Goal: Task Accomplishment & Management: Complete application form

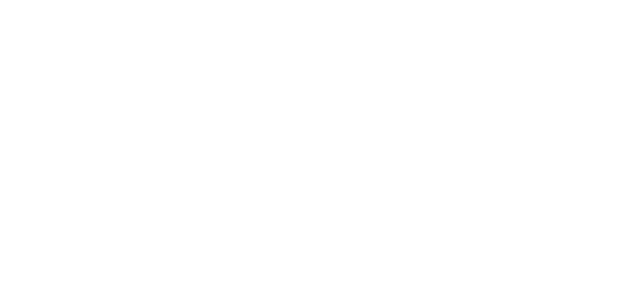
click at [267, 128] on html at bounding box center [314, 144] width 629 height 288
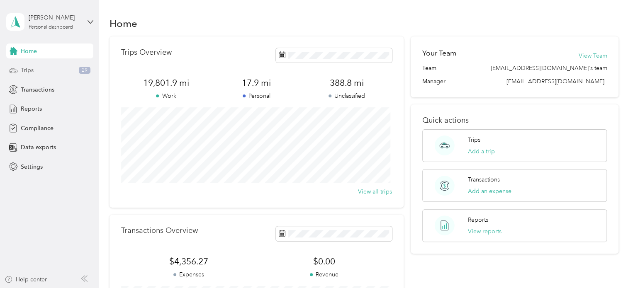
click at [28, 68] on span "Trips" at bounding box center [27, 70] width 13 height 9
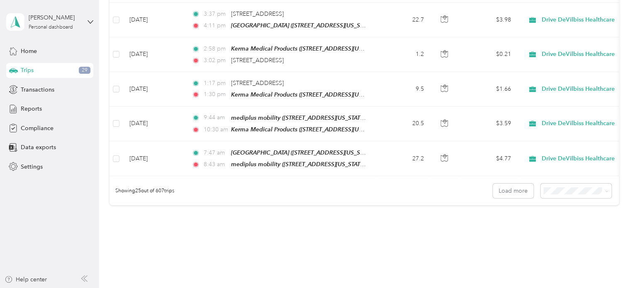
scroll to position [828, 0]
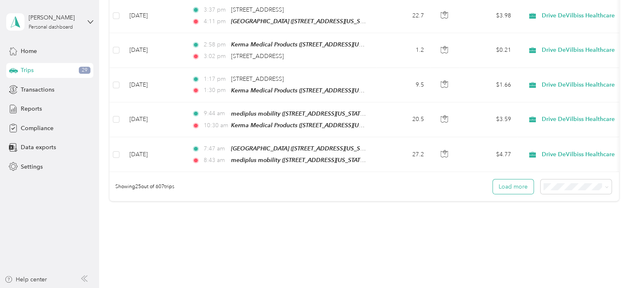
click at [503, 180] on button "Load more" at bounding box center [513, 187] width 41 height 15
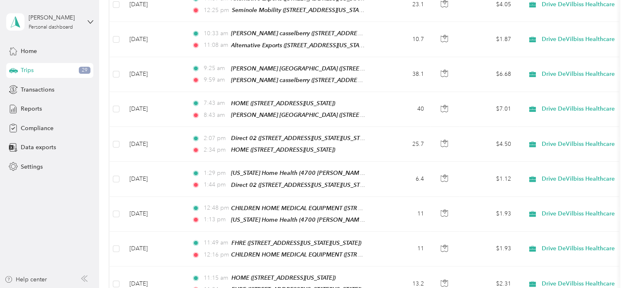
scroll to position [1702, 0]
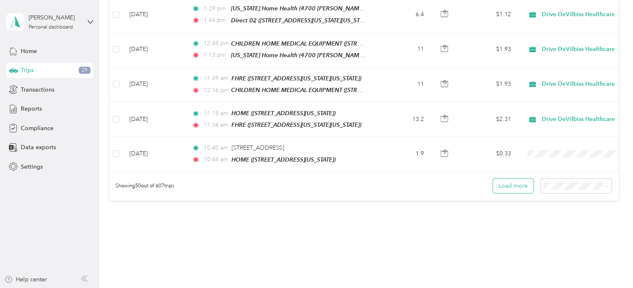
click at [507, 179] on button "Load more" at bounding box center [513, 186] width 41 height 15
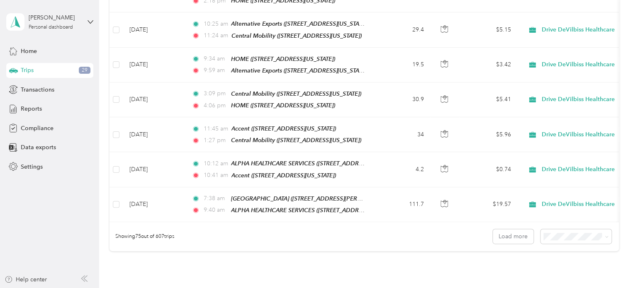
scroll to position [2553, 0]
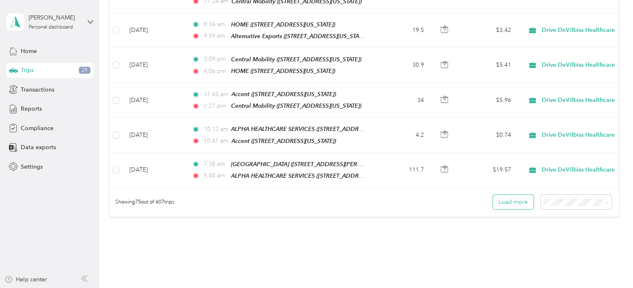
click at [508, 195] on button "Load more" at bounding box center [513, 202] width 41 height 15
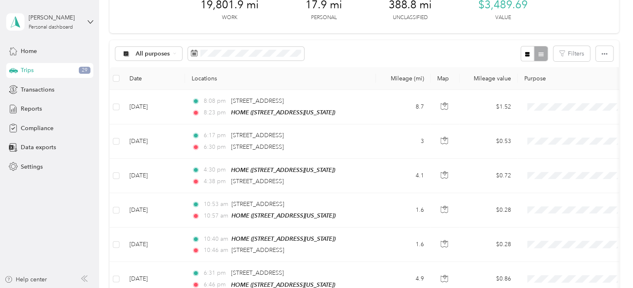
scroll to position [0, 0]
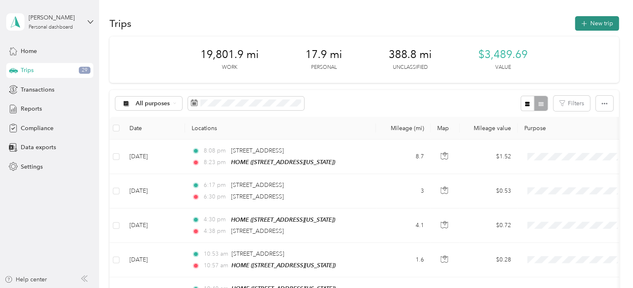
click at [588, 22] on button "New trip" at bounding box center [597, 23] width 44 height 15
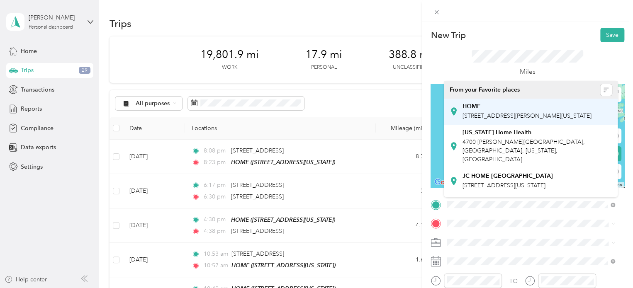
click at [474, 112] on span "[STREET_ADDRESS][PERSON_NAME][US_STATE]" at bounding box center [526, 115] width 129 height 7
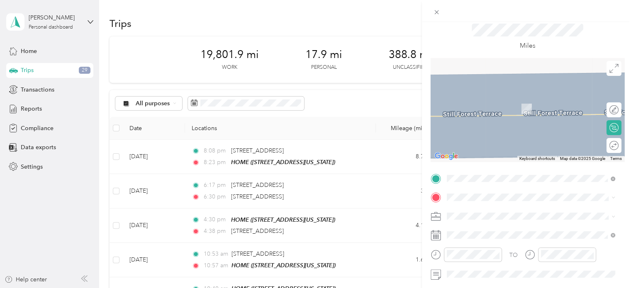
scroll to position [32, 0]
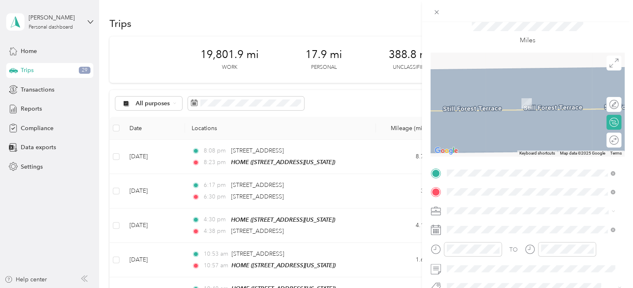
click at [477, 107] on span "[STREET_ADDRESS][US_STATE][US_STATE]" at bounding box center [518, 103] width 113 height 7
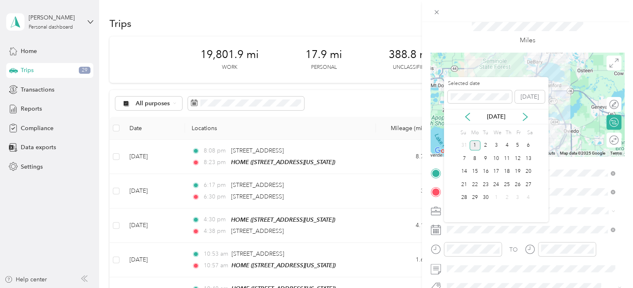
click at [462, 115] on div "[DATE]" at bounding box center [496, 116] width 104 height 9
click at [466, 114] on icon at bounding box center [467, 117] width 8 height 8
click at [473, 170] on div "11" at bounding box center [474, 172] width 11 height 10
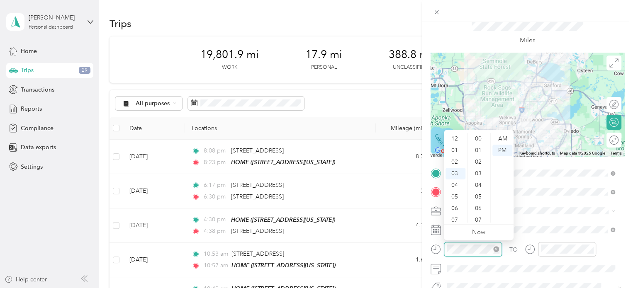
scroll to position [569, 0]
click at [455, 205] on div "09" at bounding box center [455, 209] width 20 height 12
click at [478, 137] on div "49" at bounding box center [479, 139] width 20 height 12
click at [502, 139] on div "AM" at bounding box center [502, 139] width 20 height 12
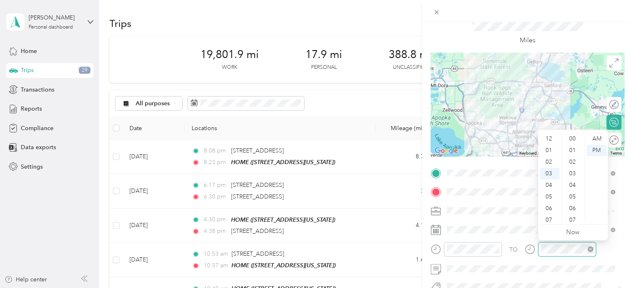
scroll to position [569, 0]
click at [549, 217] on div "10" at bounding box center [549, 220] width 20 height 12
click at [572, 140] on div "15" at bounding box center [573, 142] width 20 height 12
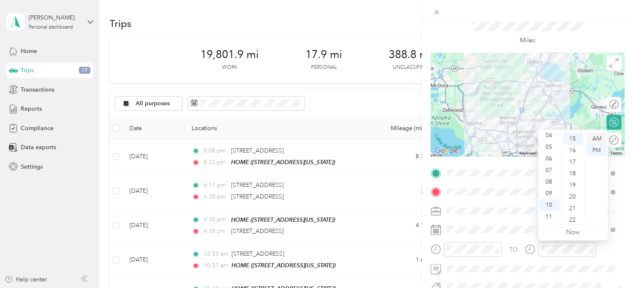
click at [597, 138] on div "AM" at bounding box center [596, 139] width 20 height 12
click at [597, 23] on div "Miles" at bounding box center [527, 32] width 194 height 42
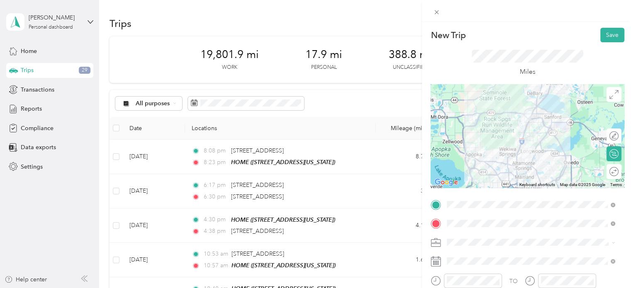
scroll to position [0, 0]
click at [600, 32] on button "Save" at bounding box center [612, 35] width 24 height 15
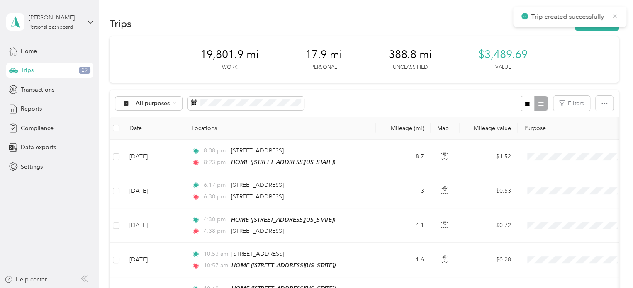
click at [614, 15] on icon at bounding box center [614, 15] width 7 height 7
click at [596, 24] on button "New trip" at bounding box center [597, 23] width 44 height 15
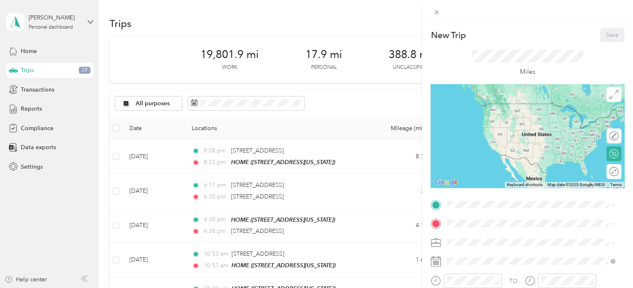
scroll to position [25, 0]
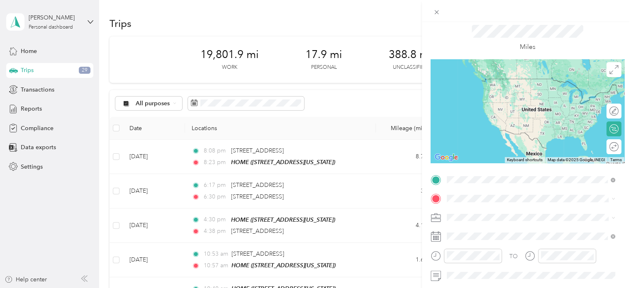
click at [491, 85] on div "[PERSON_NAME] [STREET_ADDRESS][US_STATE][US_STATE]" at bounding box center [518, 86] width 113 height 17
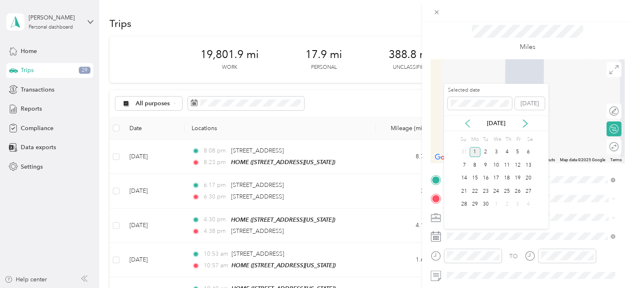
click at [464, 121] on icon at bounding box center [467, 123] width 8 height 8
click at [474, 176] on div "11" at bounding box center [474, 178] width 11 height 10
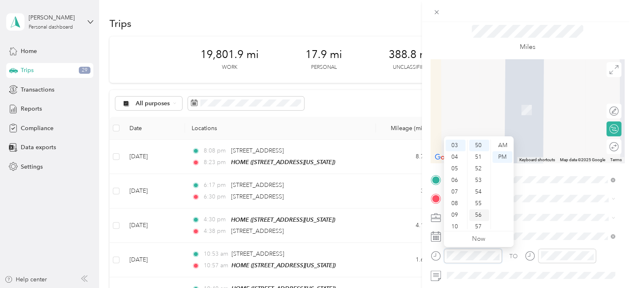
scroll to position [580, 0]
click at [456, 225] on div "10" at bounding box center [455, 227] width 20 height 12
click at [478, 227] on div "57" at bounding box center [479, 227] width 20 height 12
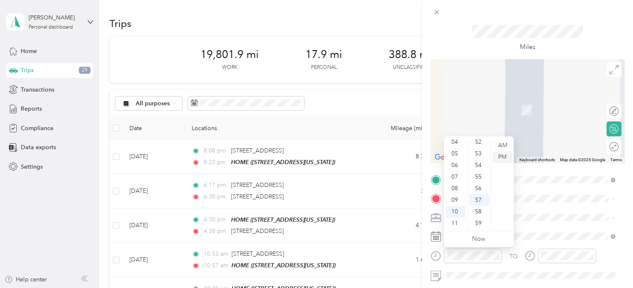
click at [506, 159] on div "PM" at bounding box center [502, 157] width 20 height 12
click at [507, 144] on div "AM" at bounding box center [502, 146] width 20 height 12
click at [457, 222] on div "11" at bounding box center [455, 224] width 20 height 12
click at [479, 157] on div "16" at bounding box center [479, 161] width 20 height 12
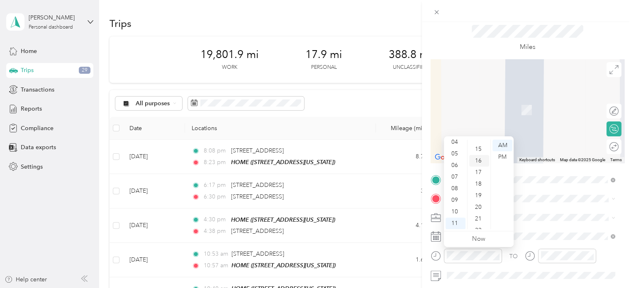
scroll to position [186, 0]
click at [365, 31] on div "New Trip Save This trip cannot be edited because it is either under review, app…" at bounding box center [316, 144] width 633 height 288
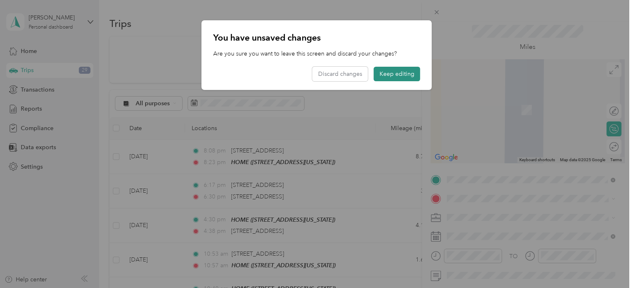
click at [403, 71] on button "Keep editing" at bounding box center [397, 74] width 46 height 15
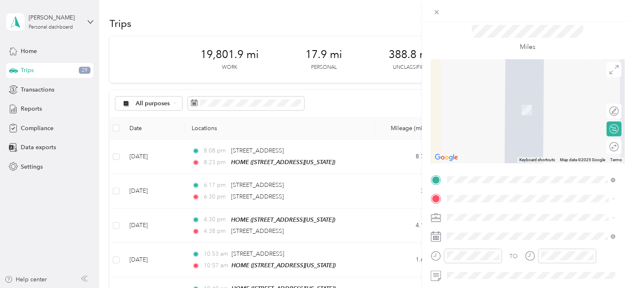
click at [475, 109] on span "[STREET_ADDRESS][PERSON_NAME][US_STATE]" at bounding box center [526, 110] width 129 height 7
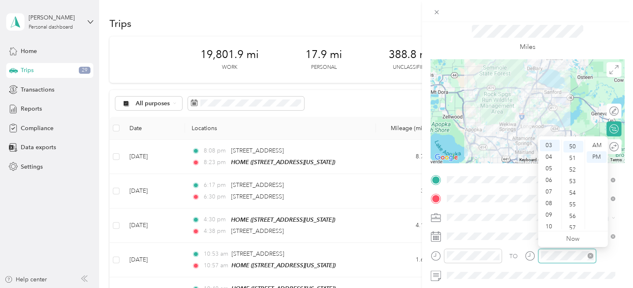
scroll to position [580, 0]
click at [590, 154] on div "PM" at bounding box center [596, 157] width 20 height 12
click at [549, 144] on div "12" at bounding box center [549, 146] width 20 height 12
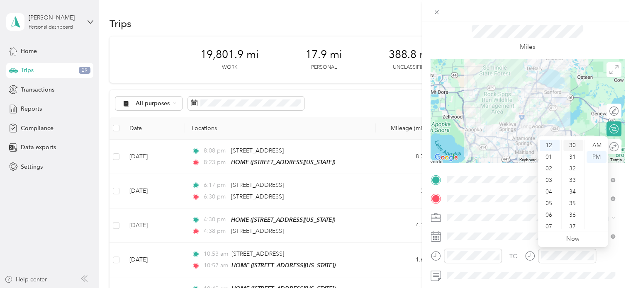
click at [574, 143] on div "30" at bounding box center [573, 146] width 20 height 12
click at [594, 154] on div "PM" at bounding box center [596, 157] width 20 height 12
click at [608, 15] on div at bounding box center [527, 11] width 211 height 22
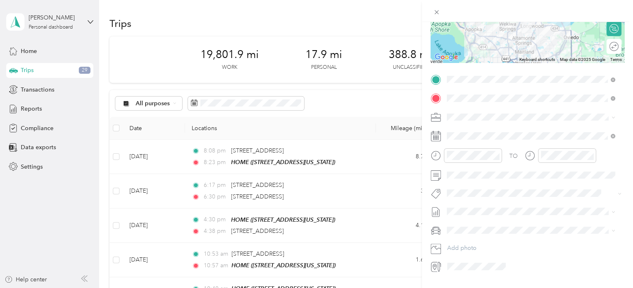
scroll to position [0, 0]
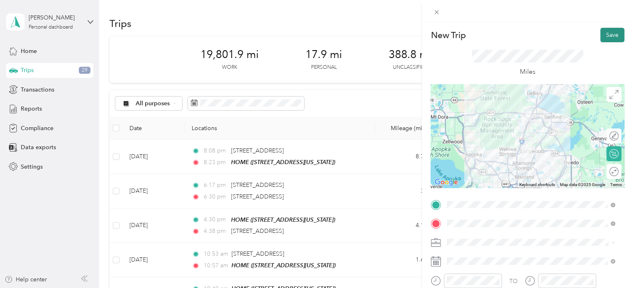
click at [605, 32] on button "Save" at bounding box center [612, 35] width 24 height 15
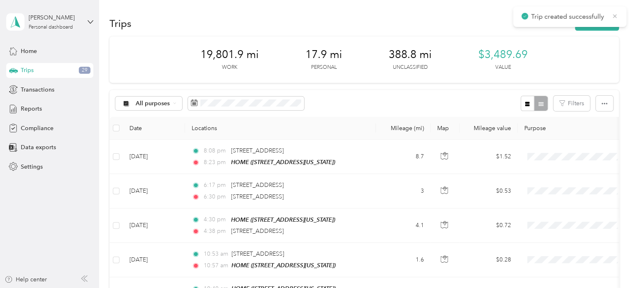
click at [615, 14] on icon at bounding box center [614, 15] width 7 height 7
click at [594, 22] on button "New trip" at bounding box center [597, 23] width 44 height 15
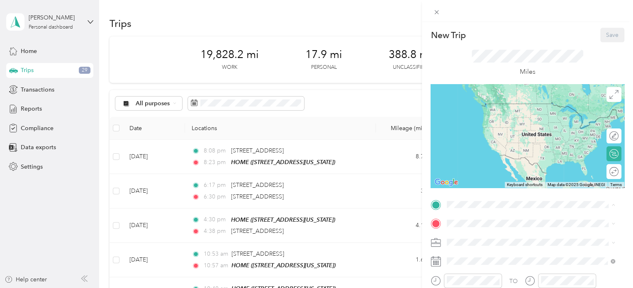
click at [473, 115] on span "[STREET_ADDRESS][PERSON_NAME][US_STATE]" at bounding box center [526, 115] width 129 height 7
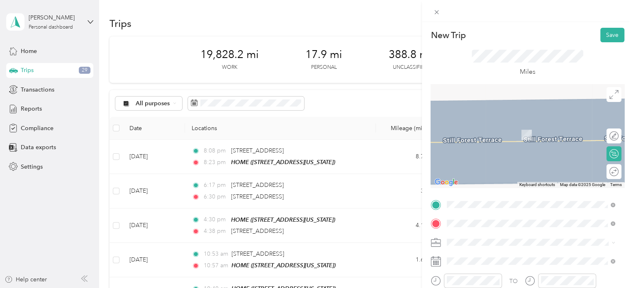
click at [481, 138] on span "[STREET_ADDRESS][US_STATE]" at bounding box center [503, 134] width 83 height 7
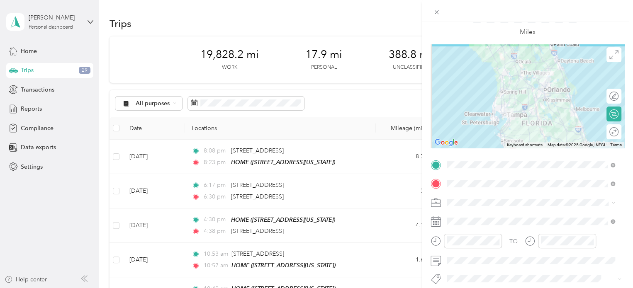
scroll to position [44, 0]
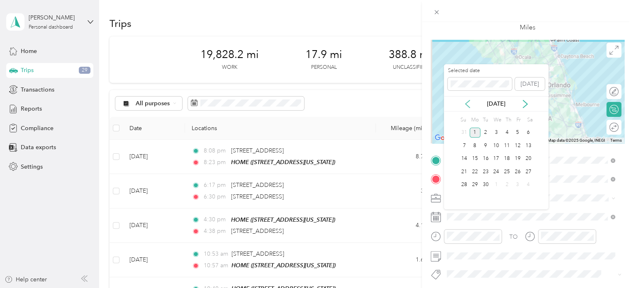
click at [466, 104] on icon at bounding box center [467, 104] width 8 height 8
click at [484, 170] on div "19" at bounding box center [485, 172] width 11 height 10
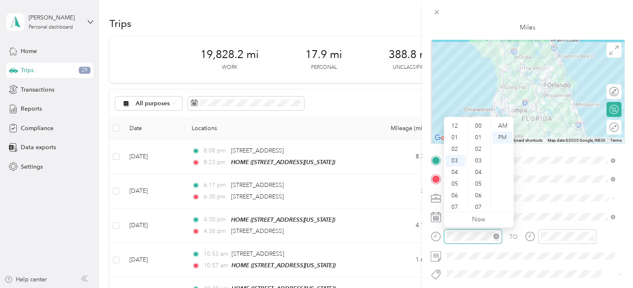
scroll to position [607, 0]
click at [499, 127] on div "AM" at bounding box center [502, 126] width 20 height 12
click at [452, 170] on div "07" at bounding box center [455, 173] width 20 height 12
click at [478, 136] on div "36" at bounding box center [479, 136] width 20 height 12
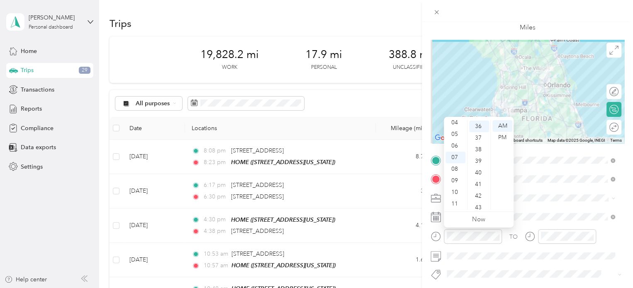
scroll to position [418, 0]
click at [498, 127] on div "AM" at bounding box center [502, 126] width 20 height 12
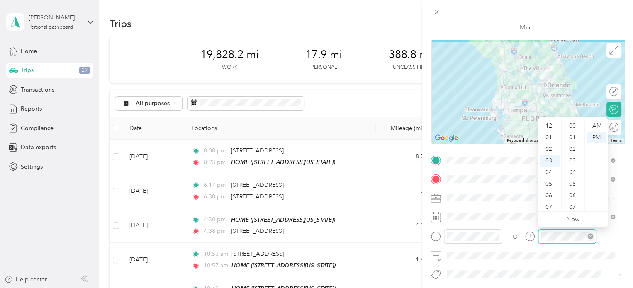
scroll to position [607, 0]
click at [551, 193] on div "09" at bounding box center [549, 196] width 20 height 12
click at [571, 121] on div "52" at bounding box center [573, 123] width 20 height 12
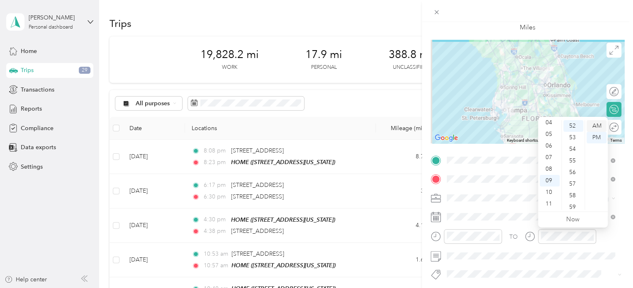
click at [591, 123] on div "AM" at bounding box center [596, 126] width 20 height 12
click at [574, 127] on div "46" at bounding box center [573, 129] width 20 height 12
click at [593, 124] on div "AM" at bounding box center [596, 126] width 20 height 12
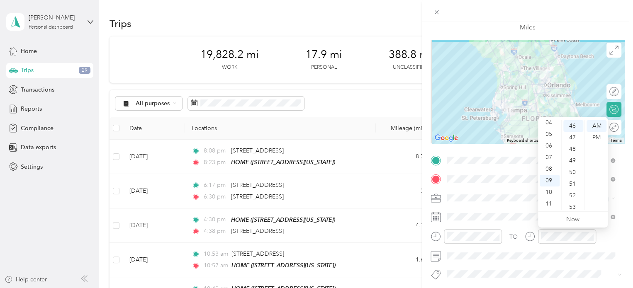
click at [617, 17] on div at bounding box center [527, 11] width 211 height 22
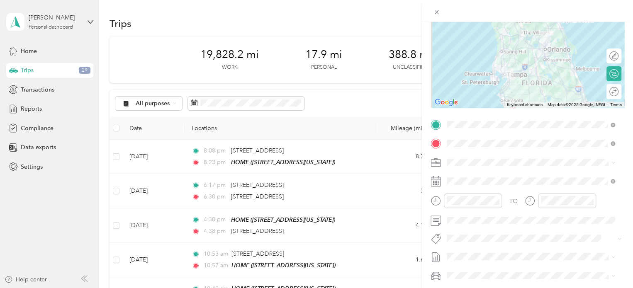
scroll to position [0, 0]
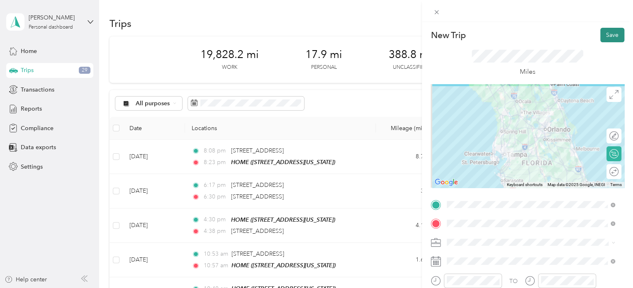
click at [607, 36] on button "Save" at bounding box center [612, 35] width 24 height 15
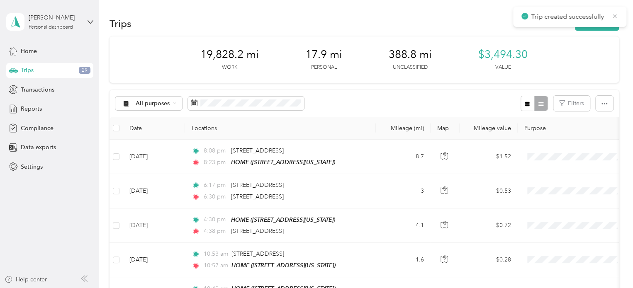
click at [612, 14] on icon at bounding box center [614, 15] width 7 height 7
click at [602, 22] on button "New trip" at bounding box center [597, 23] width 44 height 15
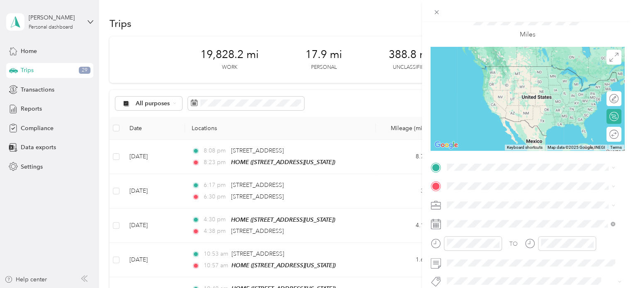
scroll to position [41, 0]
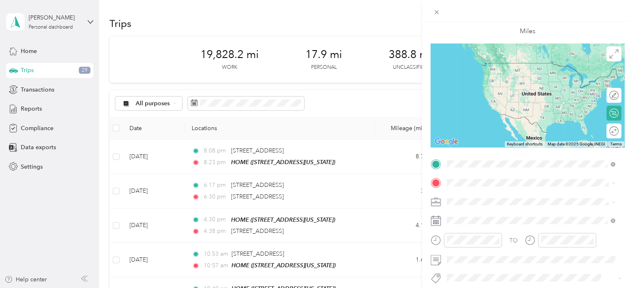
click at [480, 201] on div "[GEOGRAPHIC_DATA] [STREET_ADDRESS][US_STATE]" at bounding box center [503, 201] width 83 height 17
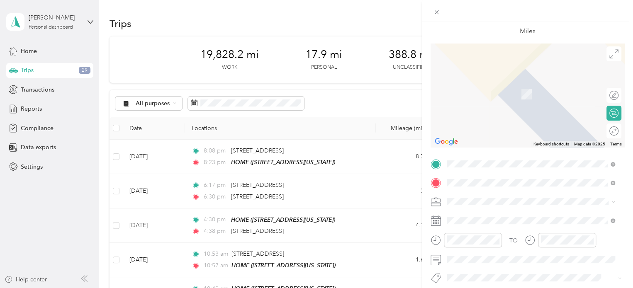
click at [486, 134] on span "[STREET_ADDRESS][US_STATE]" at bounding box center [503, 137] width 83 height 7
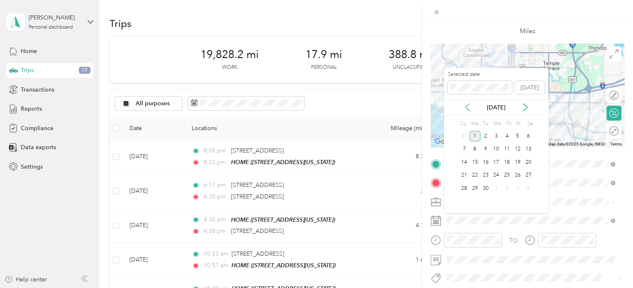
click at [468, 108] on icon at bounding box center [467, 107] width 8 height 8
click at [486, 173] on div "19" at bounding box center [485, 175] width 11 height 10
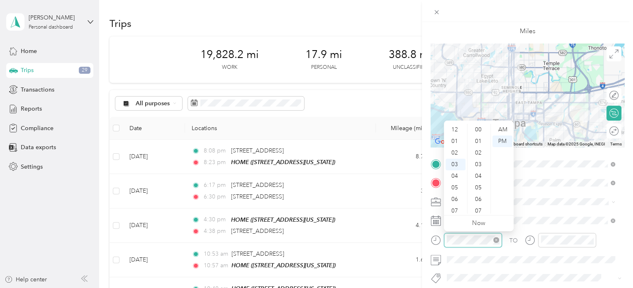
scroll to position [607, 0]
click at [458, 211] on div "10" at bounding box center [455, 211] width 20 height 12
click at [498, 129] on div "AM" at bounding box center [502, 130] width 20 height 12
click at [451, 205] on div "11" at bounding box center [455, 208] width 20 height 12
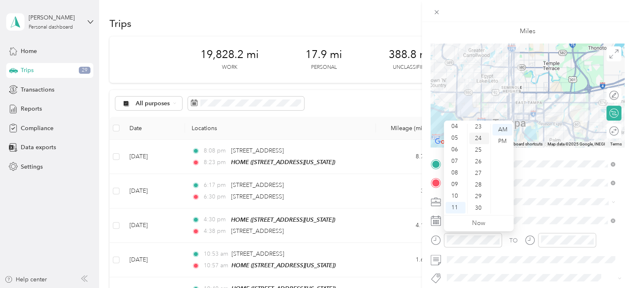
click at [477, 138] on div "24" at bounding box center [479, 139] width 20 height 12
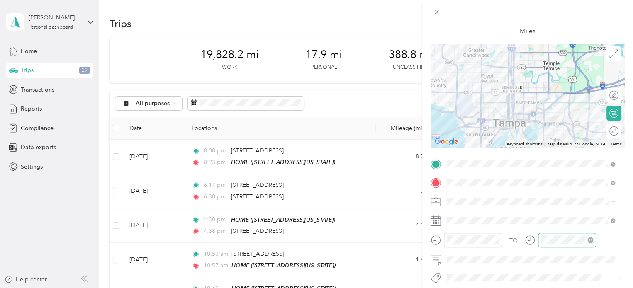
click at [573, 245] on div at bounding box center [567, 240] width 58 height 15
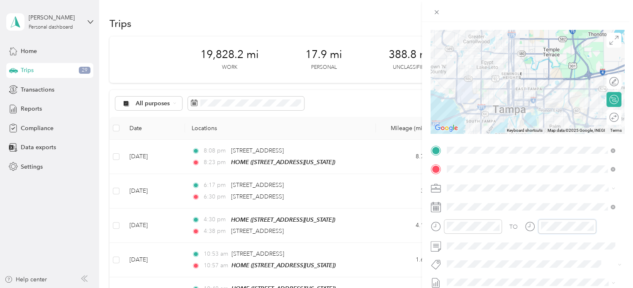
scroll to position [55, 0]
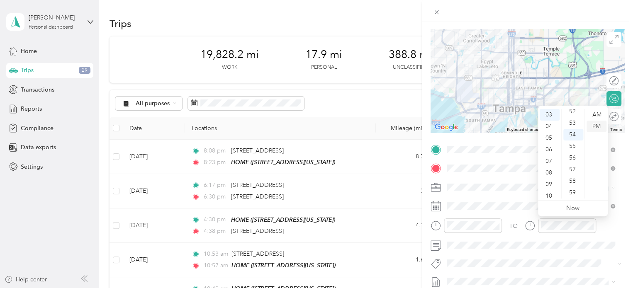
click at [595, 124] on div "PM" at bounding box center [596, 127] width 20 height 12
click at [549, 112] on div "12" at bounding box center [549, 115] width 20 height 12
click at [572, 114] on div "29" at bounding box center [573, 115] width 20 height 12
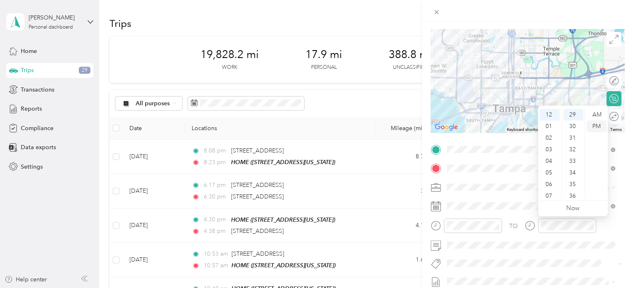
click at [595, 123] on div "PM" at bounding box center [596, 127] width 20 height 12
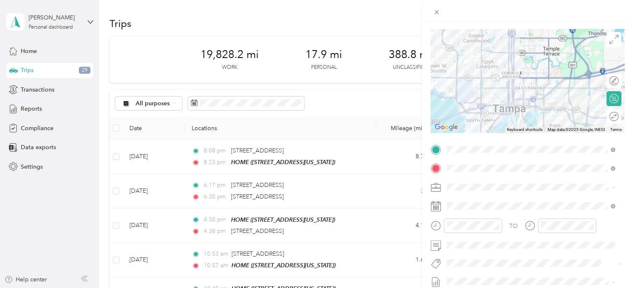
click at [567, 196] on div "TO Add photo" at bounding box center [527, 243] width 194 height 200
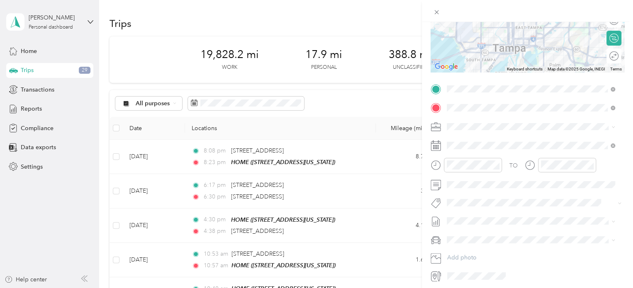
scroll to position [0, 0]
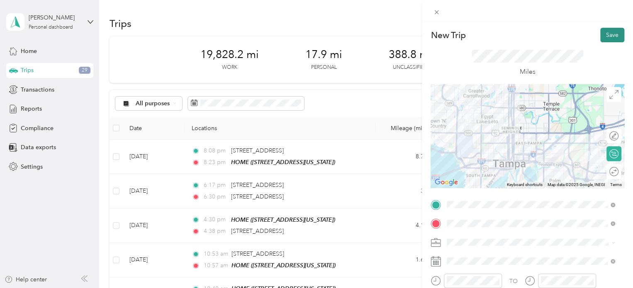
click at [601, 32] on button "Save" at bounding box center [612, 35] width 24 height 15
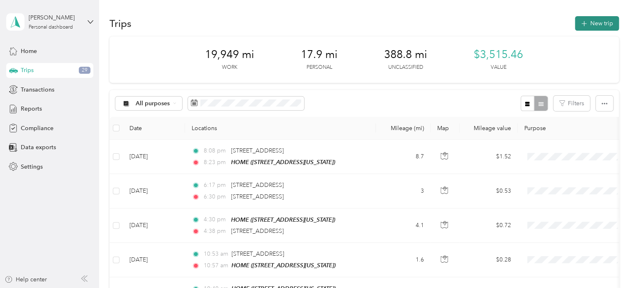
click at [592, 21] on button "New trip" at bounding box center [597, 23] width 44 height 15
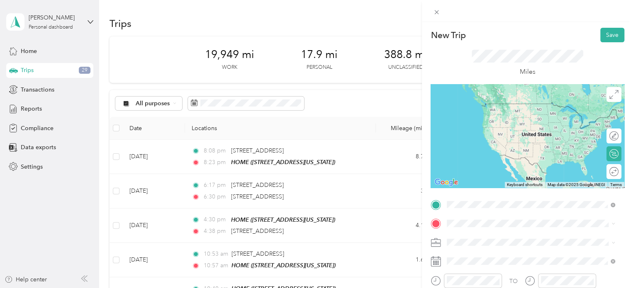
click at [511, 146] on div "healthbridge [STREET_ADDRESS][US_STATE]" at bounding box center [503, 154] width 83 height 17
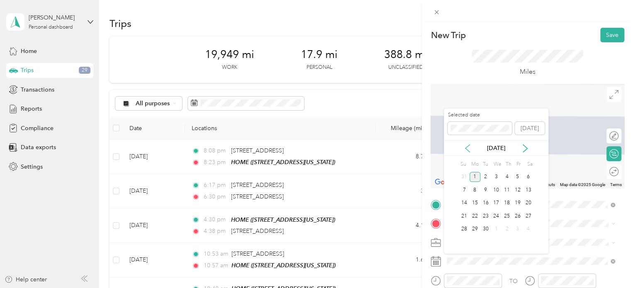
click at [468, 147] on icon at bounding box center [467, 148] width 8 height 8
click at [484, 212] on div "19" at bounding box center [485, 216] width 11 height 10
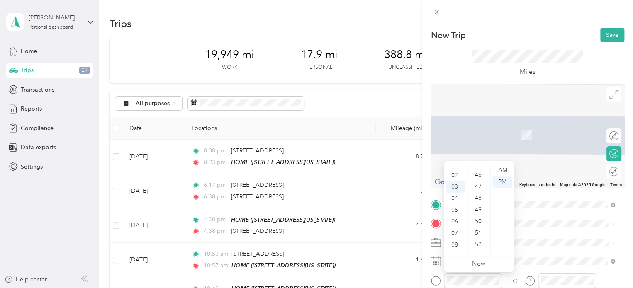
scroll to position [7, 0]
click at [453, 184] on div "02" at bounding box center [455, 187] width 20 height 12
click at [479, 167] on div "52" at bounding box center [479, 167] width 20 height 12
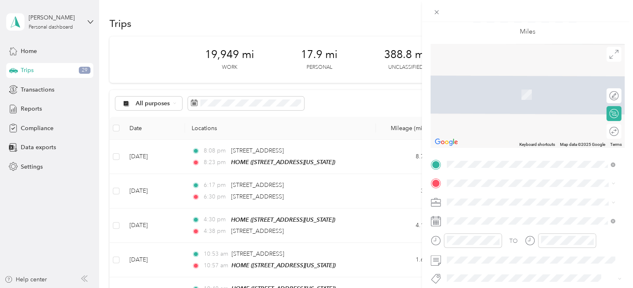
scroll to position [38, 0]
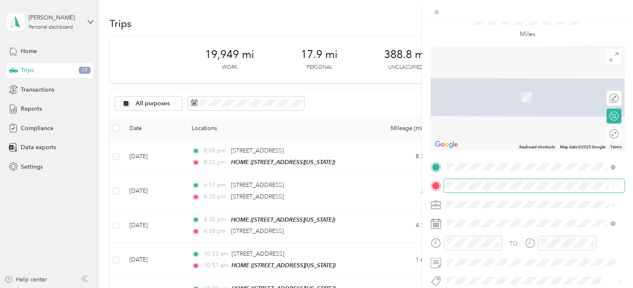
click at [494, 181] on span at bounding box center [534, 185] width 180 height 13
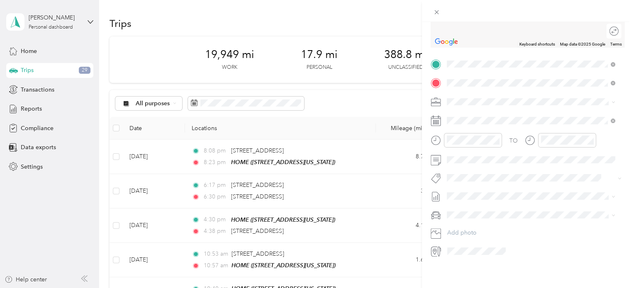
click at [497, 116] on span "[STREET_ADDRESS][PERSON_NAME][US_STATE]" at bounding box center [526, 119] width 129 height 7
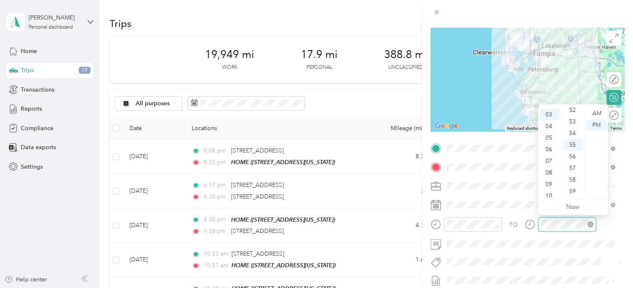
scroll to position [35, 0]
click at [572, 190] on div "59" at bounding box center [573, 192] width 20 height 12
click at [596, 121] on div "PM" at bounding box center [596, 125] width 20 height 12
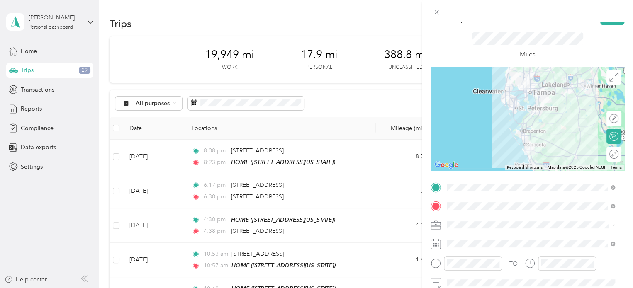
scroll to position [0, 0]
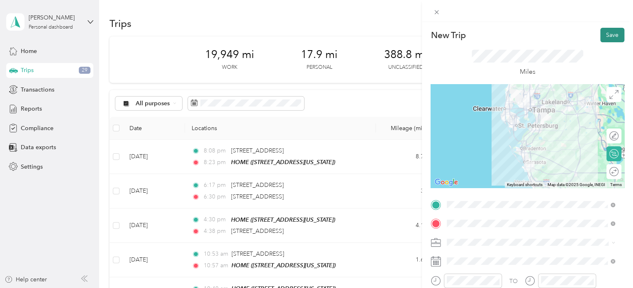
click at [602, 33] on button "Save" at bounding box center [612, 35] width 24 height 15
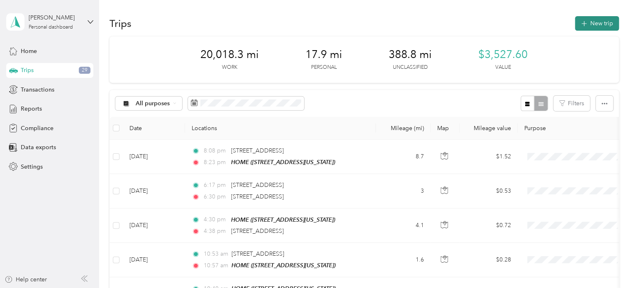
click at [589, 23] on button "New trip" at bounding box center [597, 23] width 44 height 15
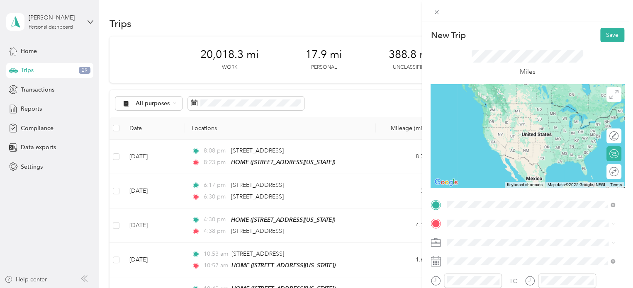
click at [481, 114] on span "[STREET_ADDRESS][PERSON_NAME][US_STATE]" at bounding box center [526, 115] width 129 height 7
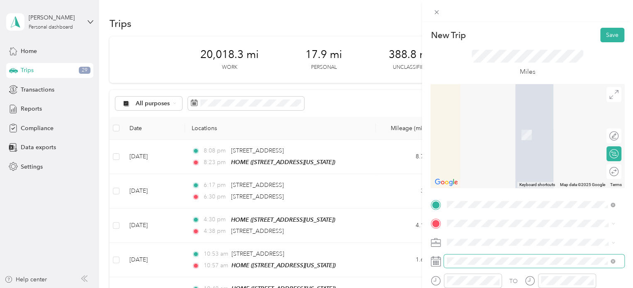
click at [479, 256] on span at bounding box center [534, 261] width 180 height 13
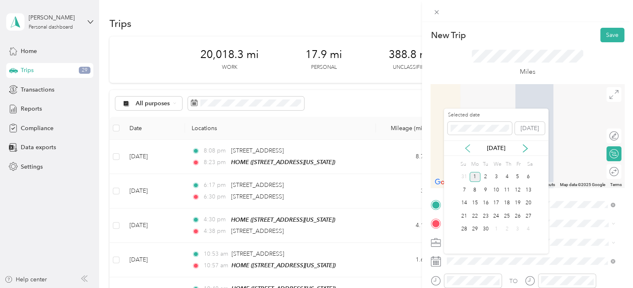
click at [464, 147] on icon at bounding box center [467, 148] width 8 height 8
click at [496, 213] on div "20" at bounding box center [496, 216] width 11 height 10
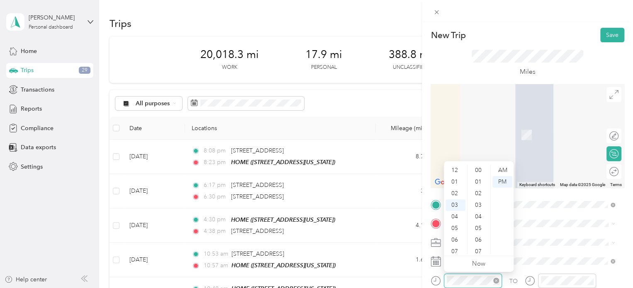
scroll to position [607, 0]
click at [500, 165] on div "AM" at bounding box center [502, 171] width 20 height 12
click at [455, 214] on div "07" at bounding box center [455, 217] width 20 height 12
click at [478, 167] on div "46" at bounding box center [479, 170] width 20 height 12
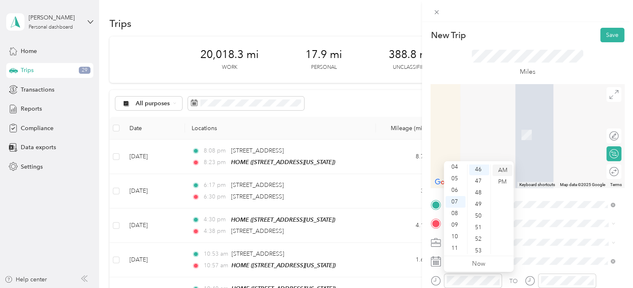
scroll to position [534, 0]
click at [499, 167] on div "AM" at bounding box center [502, 171] width 20 height 12
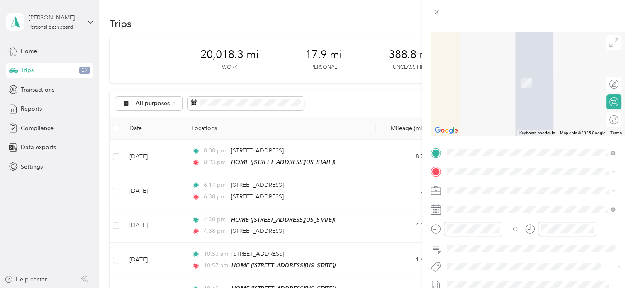
scroll to position [55, 0]
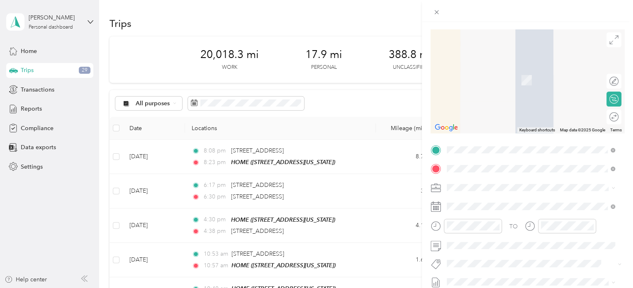
click at [473, 77] on span "[STREET_ADDRESS][US_STATE]" at bounding box center [503, 80] width 83 height 7
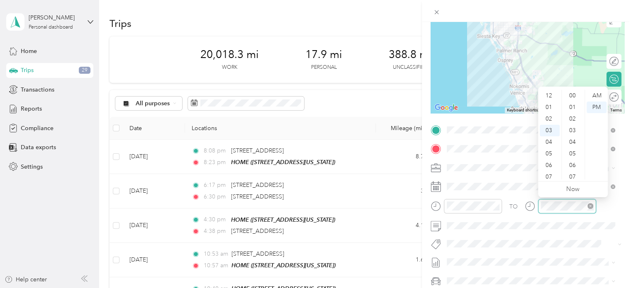
scroll to position [607, 0]
click at [595, 96] on div "AM" at bounding box center [596, 96] width 20 height 12
click at [549, 152] on div "08" at bounding box center [549, 154] width 20 height 12
click at [575, 101] on div "24" at bounding box center [573, 105] width 20 height 12
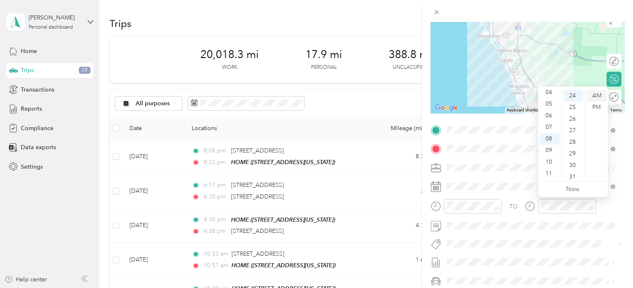
scroll to position [279, 0]
click at [592, 97] on div "AM" at bounding box center [596, 96] width 20 height 12
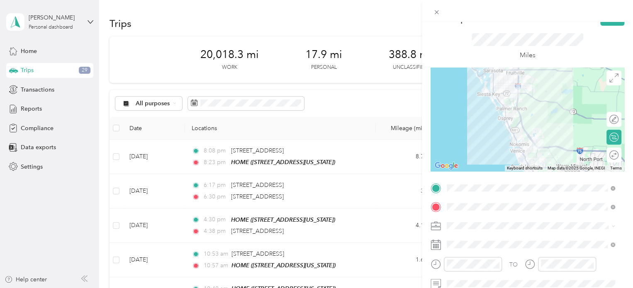
scroll to position [0, 0]
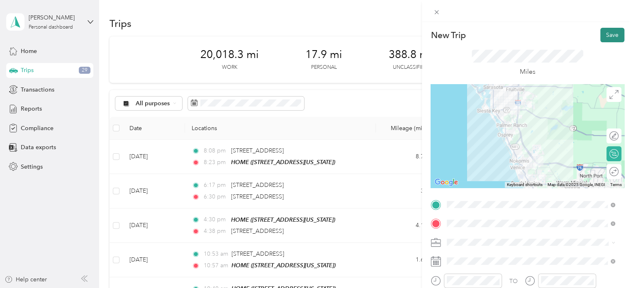
click at [600, 29] on button "Save" at bounding box center [612, 35] width 24 height 15
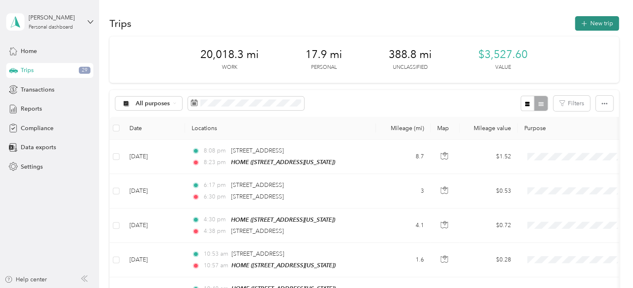
click at [594, 21] on button "New trip" at bounding box center [597, 23] width 44 height 15
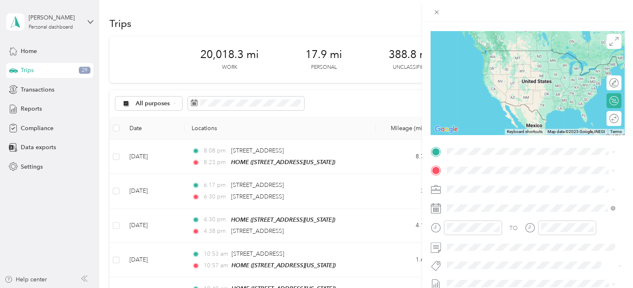
scroll to position [60, 0]
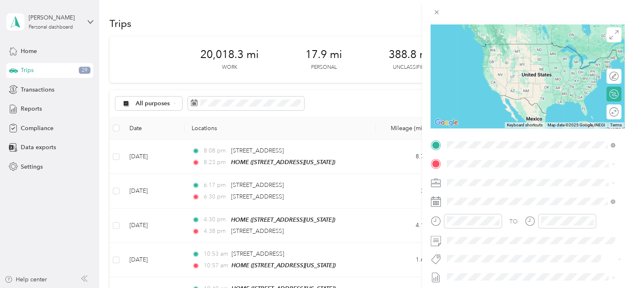
click at [508, 185] on span "[STREET_ADDRESS][US_STATE]" at bounding box center [503, 186] width 83 height 7
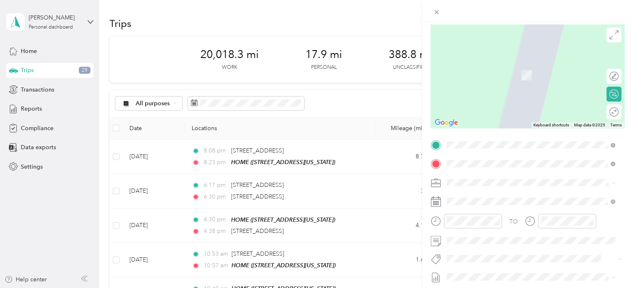
click at [486, 261] on strong "medical xpress" at bounding box center [482, 256] width 41 height 7
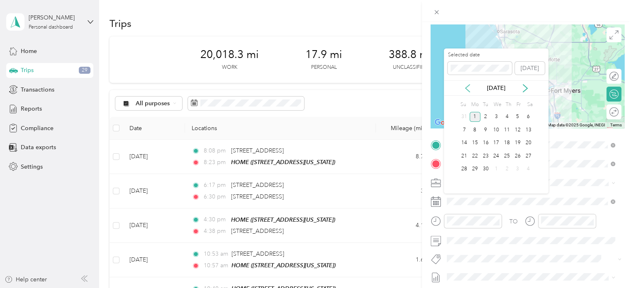
click at [466, 87] on icon at bounding box center [467, 88] width 4 height 7
click at [496, 155] on div "20" at bounding box center [496, 156] width 11 height 10
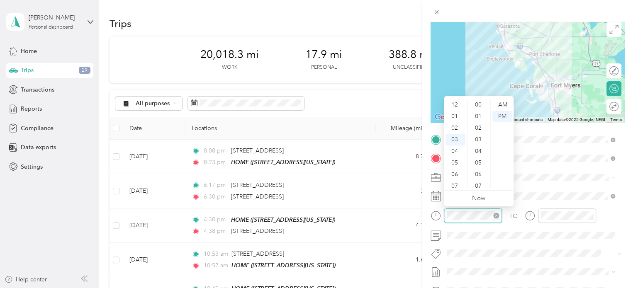
scroll to position [607, 0]
click at [500, 104] on div "AM" at bounding box center [502, 105] width 20 height 12
click at [455, 175] on div "09" at bounding box center [455, 175] width 20 height 12
click at [478, 104] on div "42" at bounding box center [479, 107] width 20 height 12
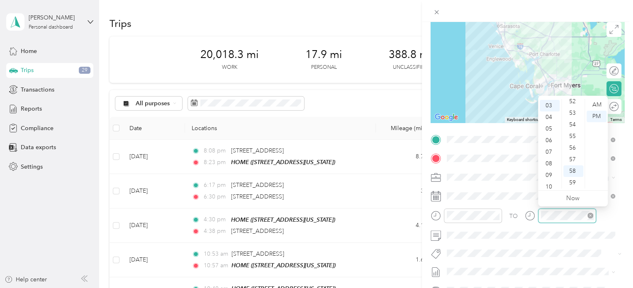
scroll to position [35, 0]
click at [549, 184] on div "10" at bounding box center [549, 186] width 20 height 12
click at [572, 100] on div "52" at bounding box center [573, 102] width 20 height 12
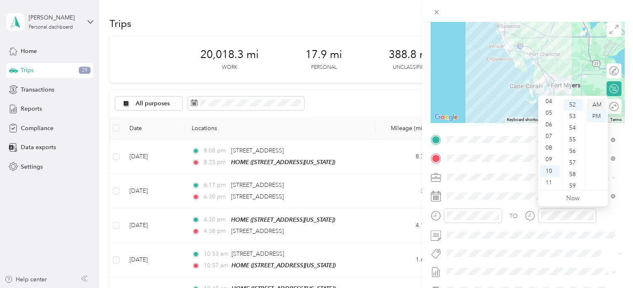
click at [599, 103] on div "AM" at bounding box center [596, 105] width 20 height 12
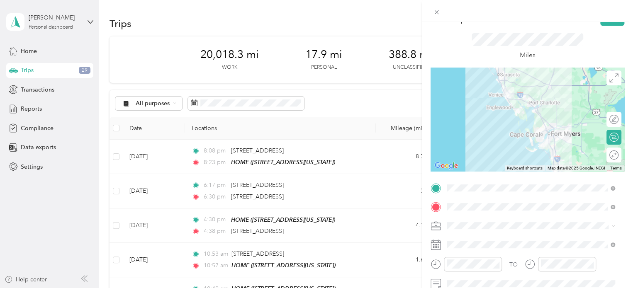
scroll to position [0, 0]
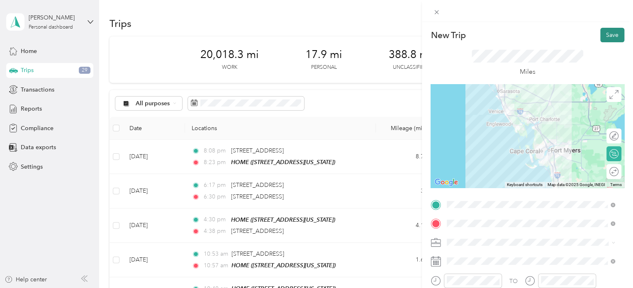
click at [604, 36] on button "Save" at bounding box center [612, 35] width 24 height 15
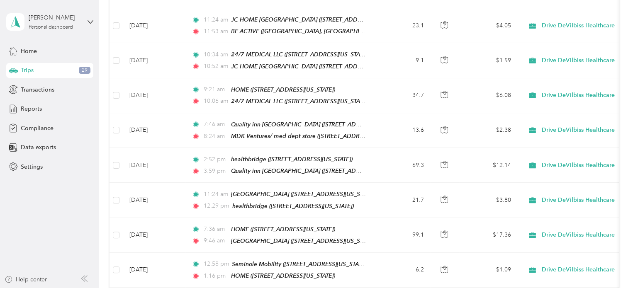
scroll to position [1358, 0]
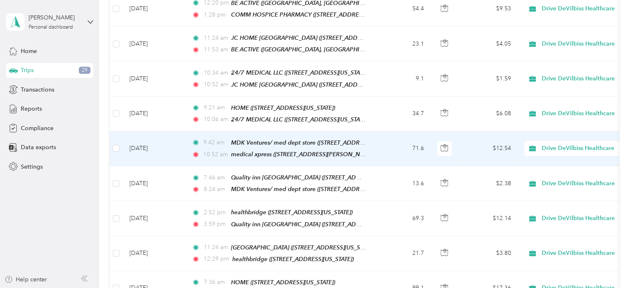
click at [177, 131] on td "[DATE]" at bounding box center [154, 148] width 62 height 35
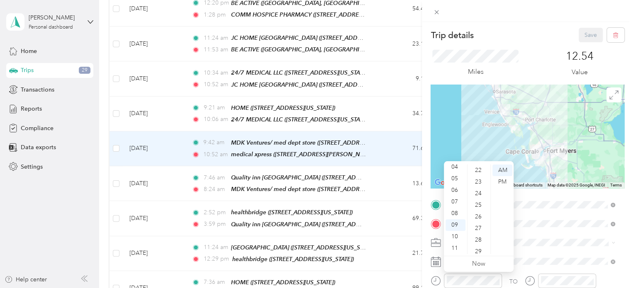
scroll to position [228, 0]
click at [476, 174] on div "20" at bounding box center [479, 175] width 20 height 12
click at [496, 169] on div "AM" at bounding box center [502, 171] width 20 height 12
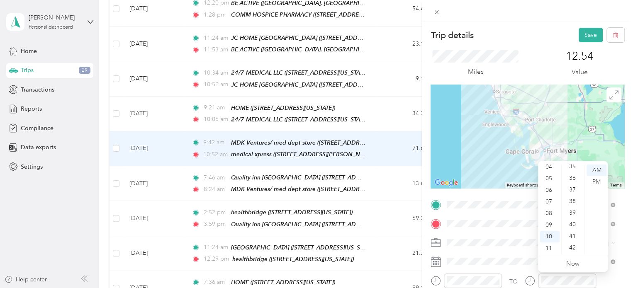
scroll to position [377, 0]
click at [573, 166] on div "32" at bounding box center [573, 165] width 20 height 12
click at [596, 172] on div "AM" at bounding box center [596, 171] width 20 height 12
click at [580, 34] on button "Save" at bounding box center [590, 35] width 24 height 15
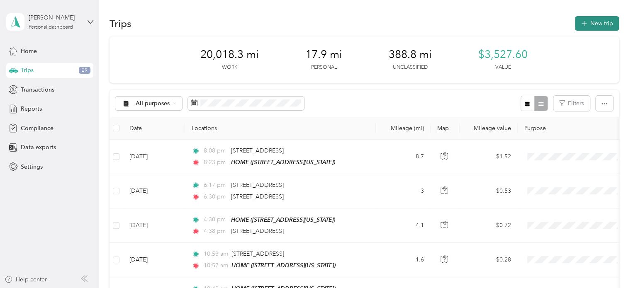
click at [589, 21] on button "New trip" at bounding box center [597, 23] width 44 height 15
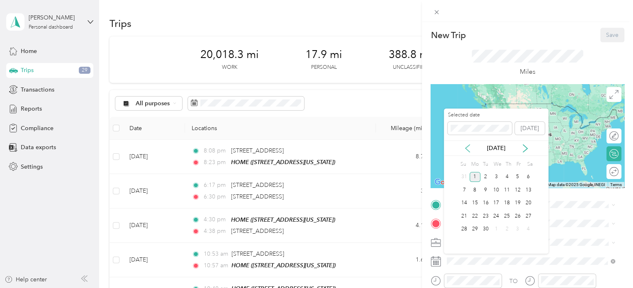
click at [465, 149] on icon at bounding box center [467, 148] width 8 height 8
click at [495, 215] on div "20" at bounding box center [496, 216] width 11 height 10
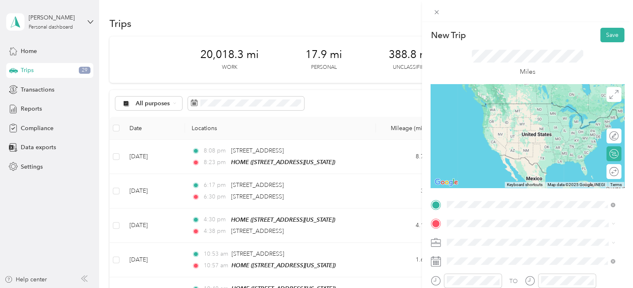
click at [492, 171] on strong "medical xpress" at bounding box center [482, 167] width 41 height 7
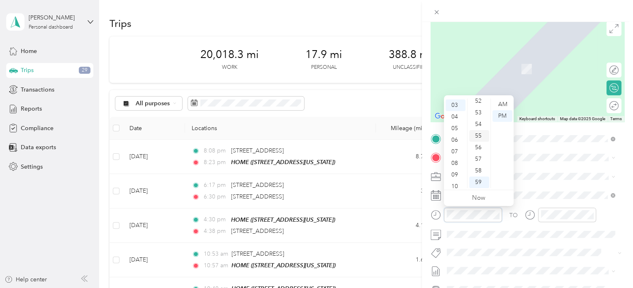
scroll to position [35, 0]
click at [501, 102] on div "AM" at bounding box center [502, 105] width 20 height 12
click at [456, 181] on div "11" at bounding box center [455, 183] width 20 height 12
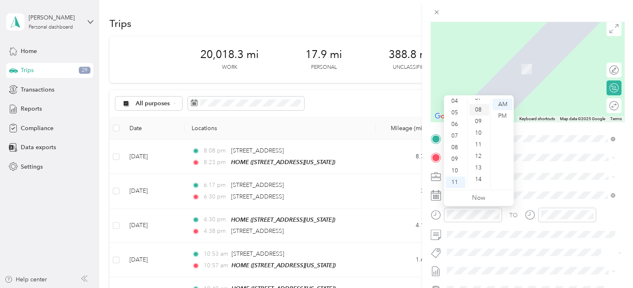
click at [479, 106] on div "08" at bounding box center [479, 110] width 20 height 12
click at [500, 104] on div "AM" at bounding box center [502, 105] width 20 height 12
click at [564, 171] on span at bounding box center [534, 176] width 180 height 13
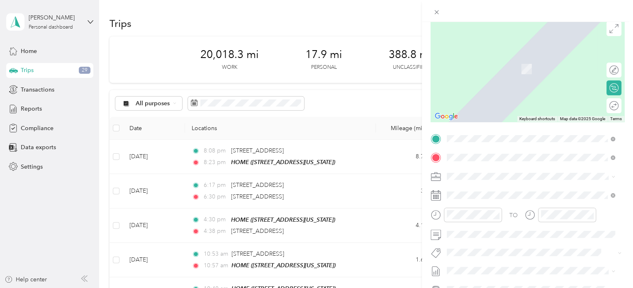
click at [478, 200] on span "[STREET_ADDRESS][PERSON_NAME][PERSON_NAME][US_STATE]" at bounding box center [534, 204] width 145 height 16
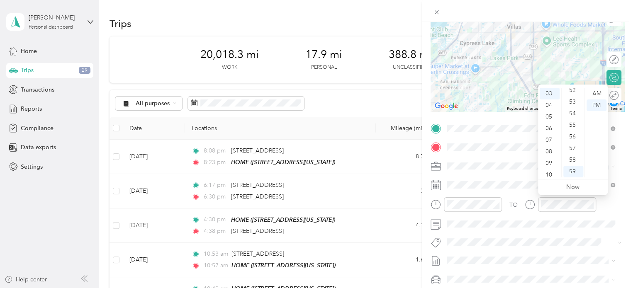
scroll to position [50, 0]
click at [547, 170] on div "11" at bounding box center [549, 172] width 20 height 12
click at [573, 93] on div "40" at bounding box center [573, 95] width 20 height 12
click at [595, 93] on div "AM" at bounding box center [596, 94] width 20 height 12
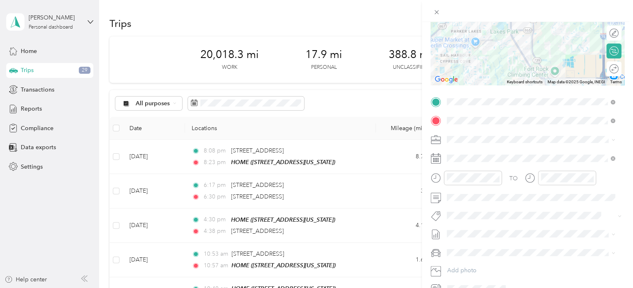
scroll to position [0, 0]
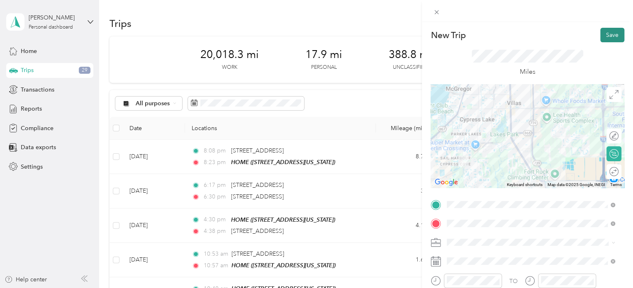
click at [607, 33] on button "Save" at bounding box center [612, 35] width 24 height 15
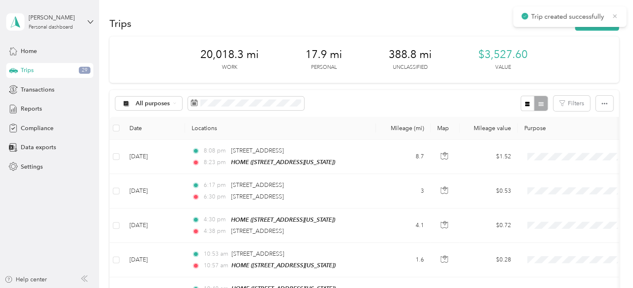
click at [616, 19] on icon at bounding box center [614, 15] width 7 height 7
click at [594, 23] on button "New trip" at bounding box center [597, 23] width 44 height 15
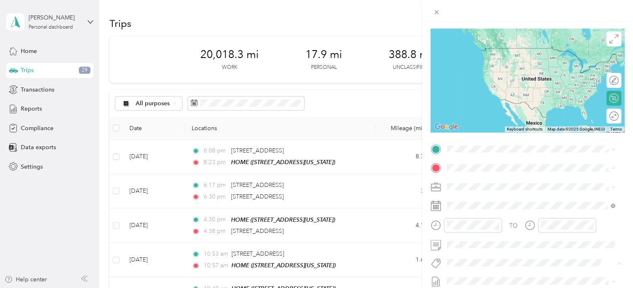
scroll to position [63, 0]
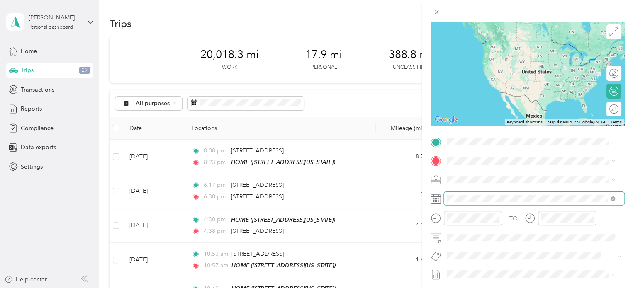
click at [486, 194] on span at bounding box center [534, 198] width 180 height 13
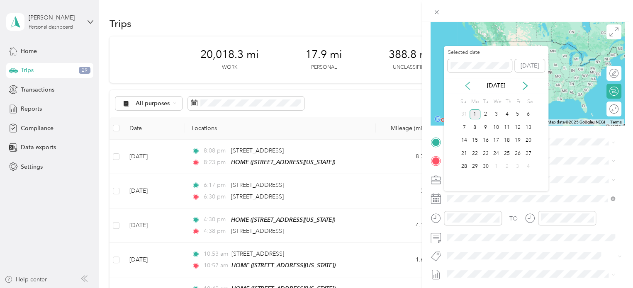
click at [463, 84] on icon at bounding box center [467, 86] width 8 height 8
click at [498, 151] on div "20" at bounding box center [496, 153] width 11 height 10
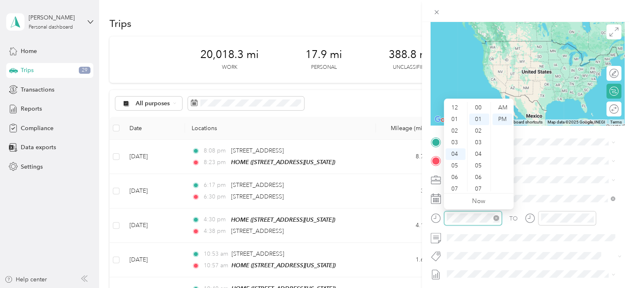
scroll to position [12, 0]
click at [504, 119] on div "PM" at bounding box center [502, 120] width 20 height 12
click at [454, 106] on div "12" at bounding box center [455, 108] width 20 height 12
click at [479, 141] on div "04" at bounding box center [479, 143] width 20 height 12
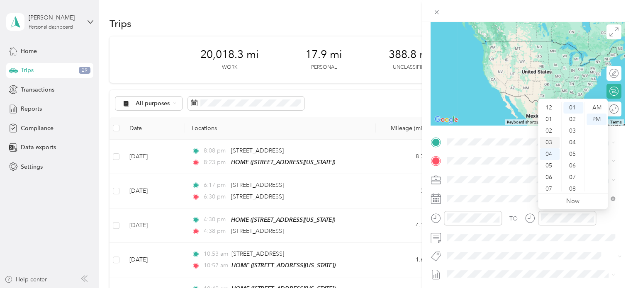
click at [549, 141] on div "03" at bounding box center [549, 143] width 20 height 12
click at [571, 176] on div "27" at bounding box center [573, 178] width 20 height 12
click at [598, 117] on div "PM" at bounding box center [596, 120] width 20 height 12
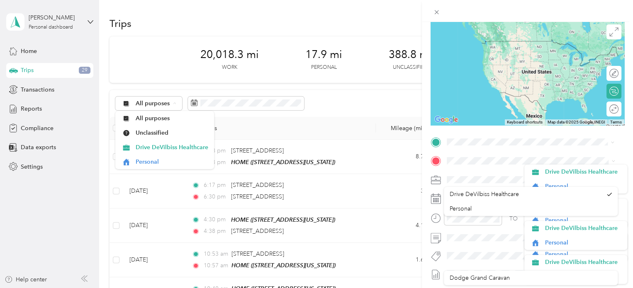
scroll to position [135, 0]
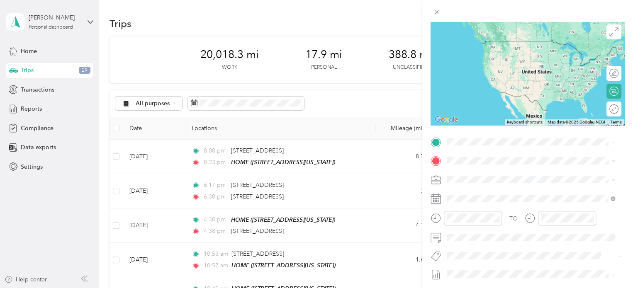
drag, startPoint x: 615, startPoint y: 198, endPoint x: 634, endPoint y: 180, distance: 26.1
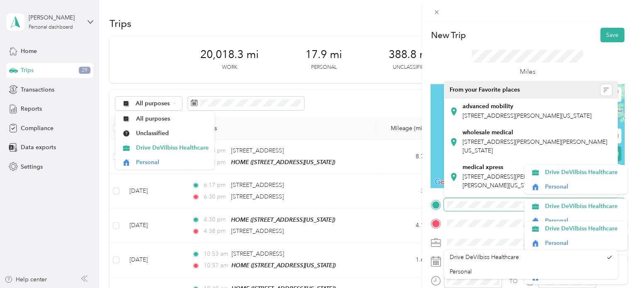
scroll to position [100, 0]
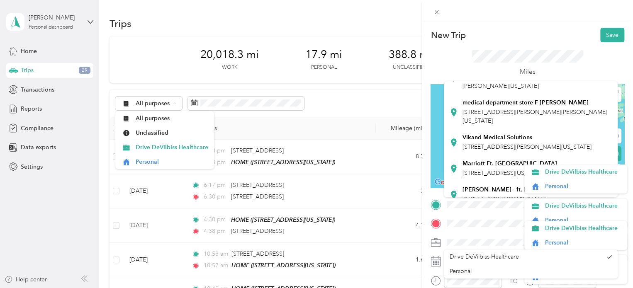
click at [614, 192] on li "Personal" at bounding box center [575, 186] width 103 height 15
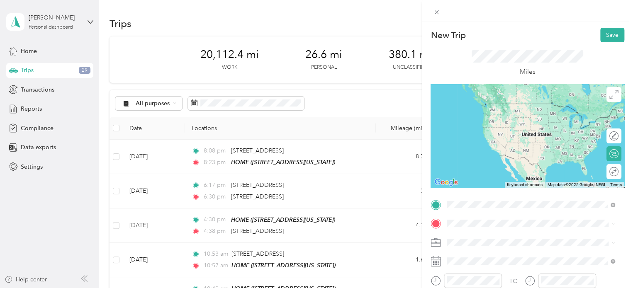
click at [496, 114] on div "mobility city [GEOGRAPHIC_DATA][PERSON_NAME] [STREET_ADDRESS][PERSON_NAME][PERS…" at bounding box center [537, 119] width 150 height 26
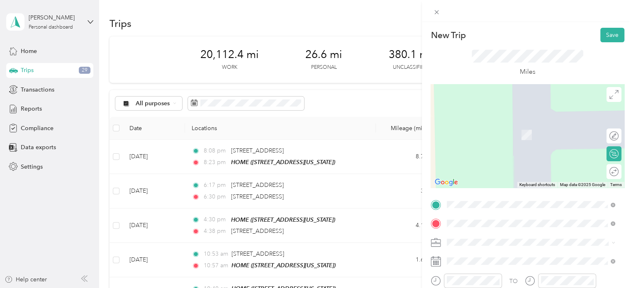
click at [486, 123] on span "[STREET_ADDRESS][US_STATE]" at bounding box center [503, 122] width 83 height 7
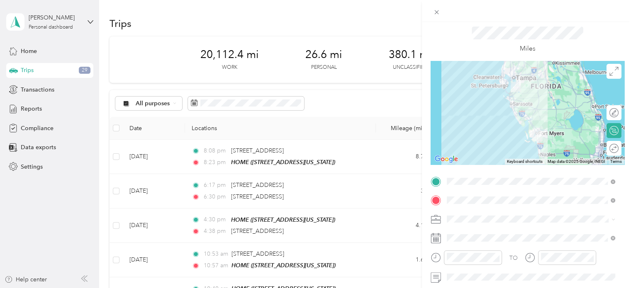
scroll to position [0, 0]
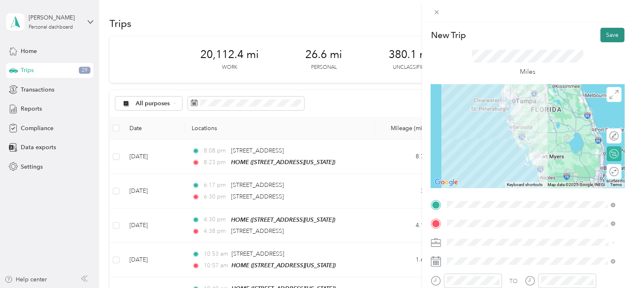
click at [600, 35] on button "Save" at bounding box center [612, 35] width 24 height 15
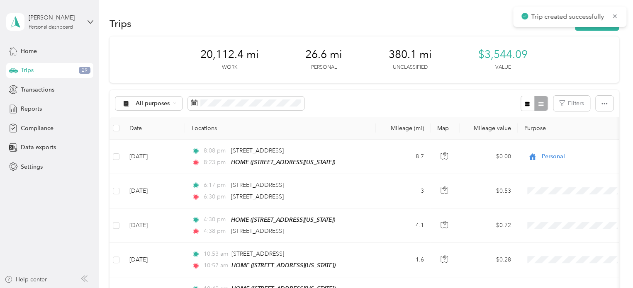
click at [612, 11] on div "Trip created successfully" at bounding box center [569, 17] width 113 height 20
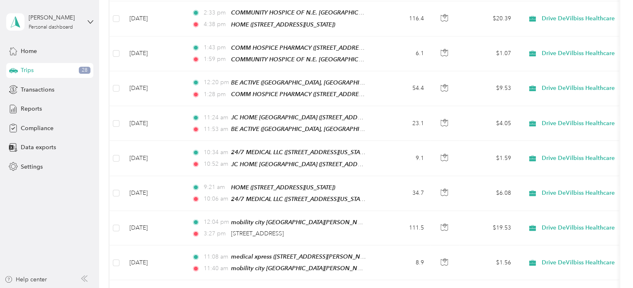
scroll to position [1283, 0]
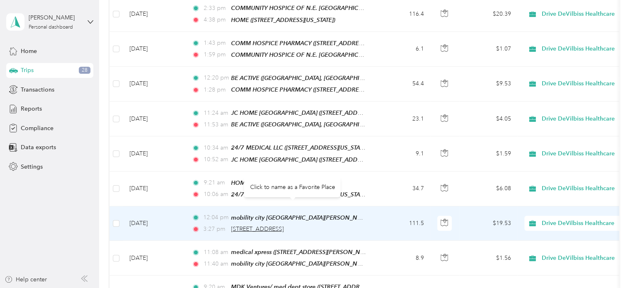
click at [284, 226] on span "[STREET_ADDRESS]" at bounding box center [257, 229] width 53 height 7
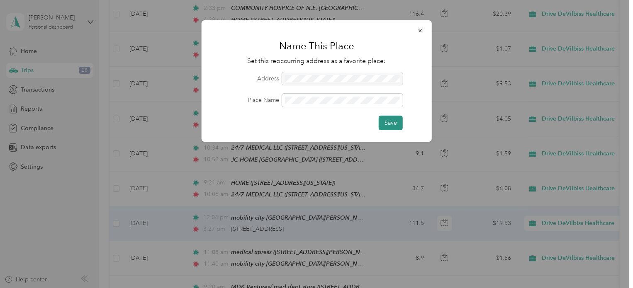
click at [384, 119] on button "Save" at bounding box center [391, 123] width 24 height 15
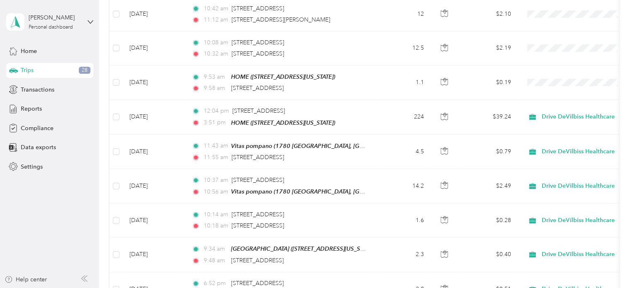
scroll to position [0, 0]
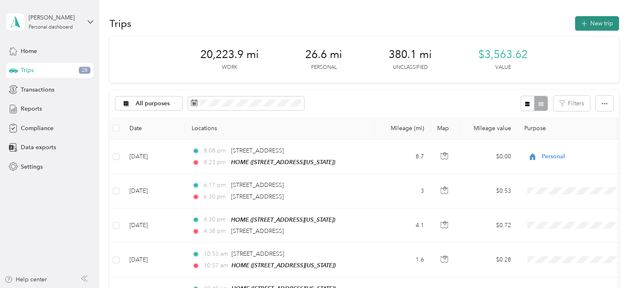
click at [600, 24] on button "New trip" at bounding box center [597, 23] width 44 height 15
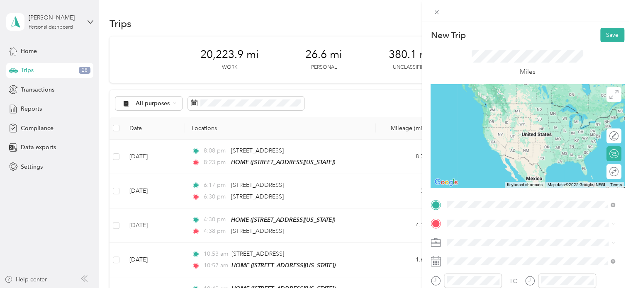
click at [496, 172] on span "[STREET_ADDRESS][US_STATE]" at bounding box center [503, 168] width 83 height 7
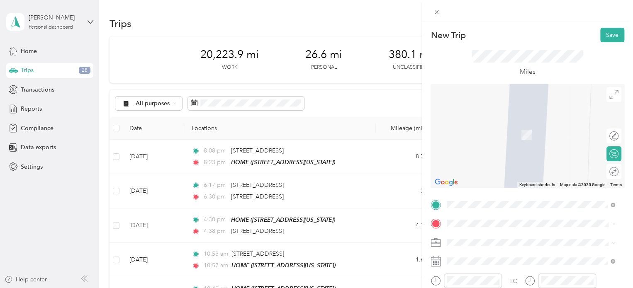
click at [471, 127] on div "HOME [STREET_ADDRESS][PERSON_NAME][US_STATE]" at bounding box center [526, 130] width 129 height 17
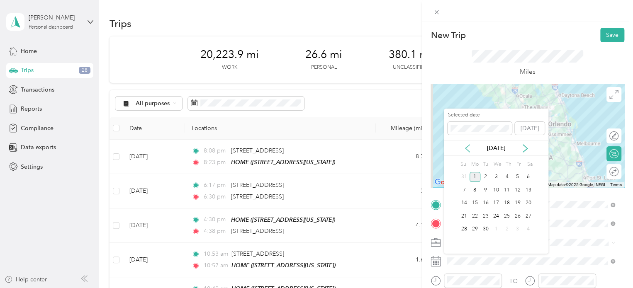
click at [468, 145] on icon at bounding box center [467, 148] width 4 height 7
click at [506, 214] on div "21" at bounding box center [506, 216] width 11 height 10
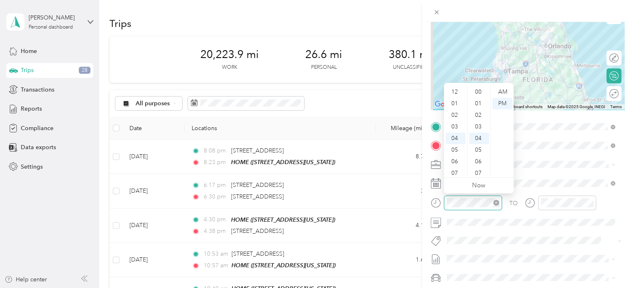
scroll to position [46, 0]
click at [454, 134] on div "08" at bounding box center [455, 139] width 20 height 12
click at [341, 18] on div "New Trip Save This trip cannot be edited because it is either under review, app…" at bounding box center [316, 144] width 633 height 288
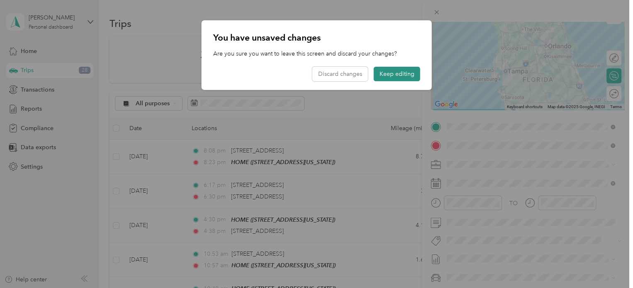
click at [405, 75] on button "Keep editing" at bounding box center [397, 74] width 46 height 15
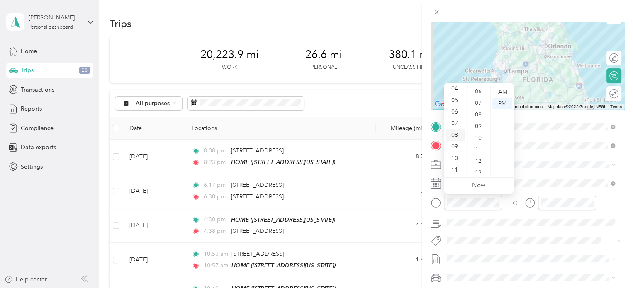
click at [455, 135] on div "08" at bounding box center [455, 135] width 20 height 12
click at [480, 90] on div "06" at bounding box center [479, 92] width 20 height 12
click at [499, 90] on div "AM" at bounding box center [502, 92] width 20 height 12
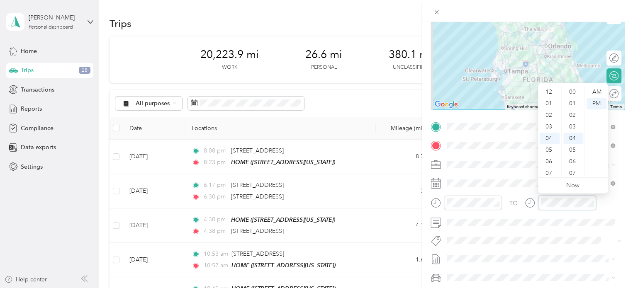
scroll to position [46, 0]
click at [592, 90] on div "AM" at bounding box center [596, 92] width 20 height 12
click at [549, 146] on div "09" at bounding box center [549, 150] width 20 height 12
click at [572, 121] on div "17" at bounding box center [573, 122] width 20 height 12
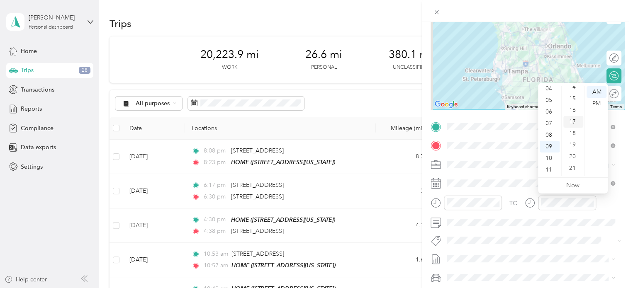
scroll to position [197, 0]
click at [597, 90] on div "AM" at bounding box center [596, 92] width 20 height 12
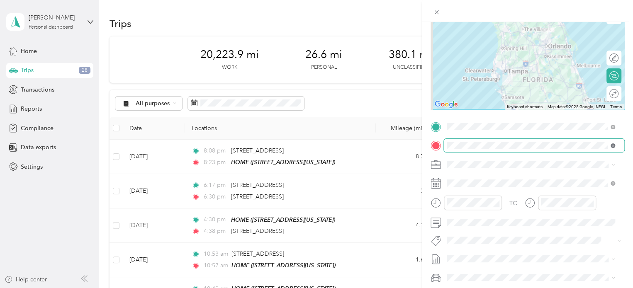
click at [614, 146] on icon at bounding box center [612, 145] width 5 height 5
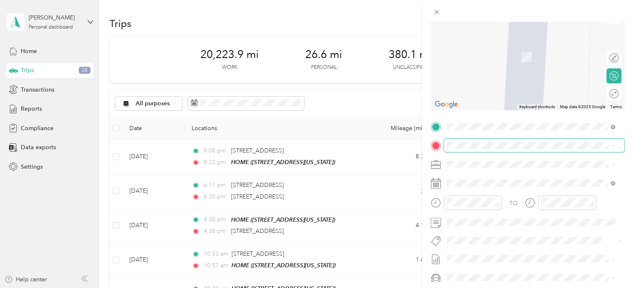
click at [489, 141] on span at bounding box center [534, 145] width 180 height 13
click at [494, 175] on span "[STREET_ADDRESS][US_STATE]" at bounding box center [503, 170] width 83 height 7
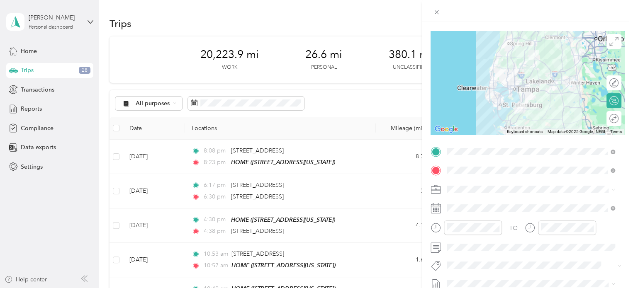
scroll to position [52, 0]
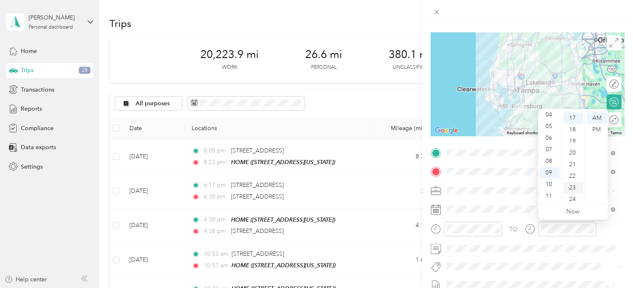
click at [571, 185] on div "23" at bounding box center [573, 188] width 20 height 12
click at [595, 117] on div "AM" at bounding box center [596, 118] width 20 height 12
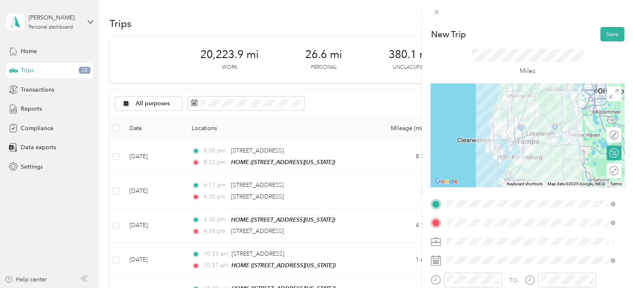
scroll to position [0, 0]
click at [603, 34] on button "Save" at bounding box center [612, 35] width 24 height 15
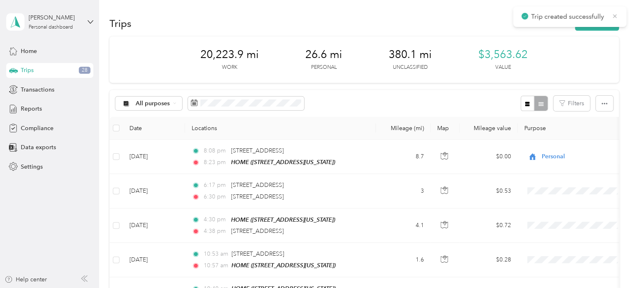
click at [611, 15] on icon at bounding box center [614, 15] width 7 height 7
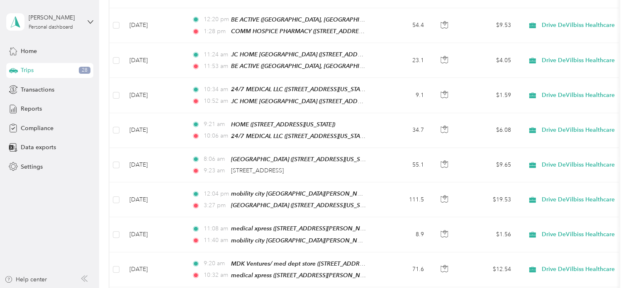
scroll to position [1288, 0]
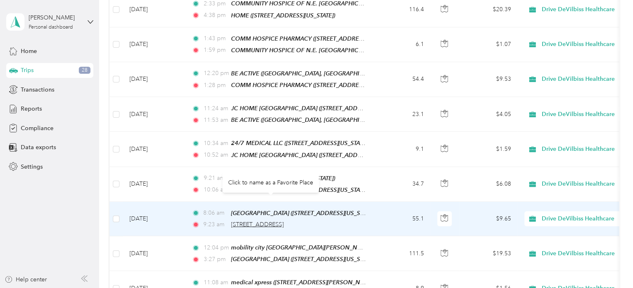
click at [276, 221] on span "[STREET_ADDRESS]" at bounding box center [257, 224] width 53 height 7
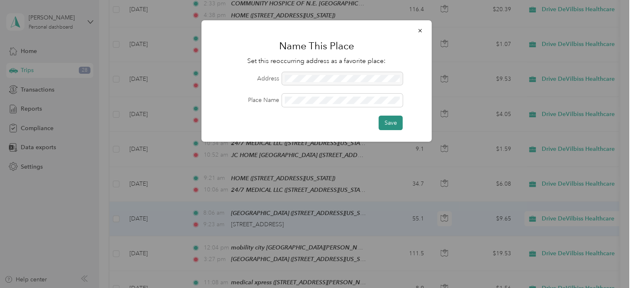
click at [391, 121] on button "Save" at bounding box center [391, 123] width 24 height 15
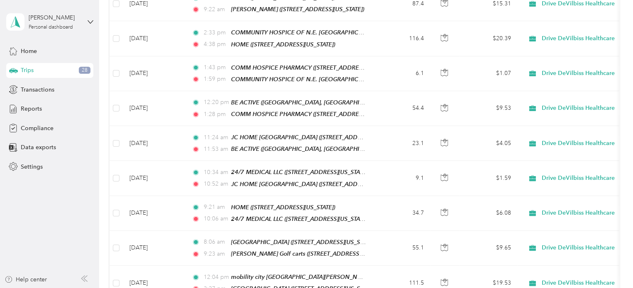
scroll to position [0, 0]
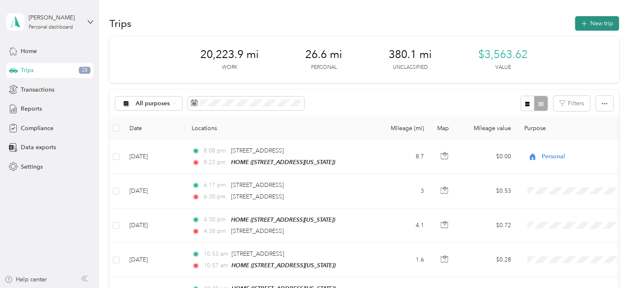
click at [597, 22] on button "New trip" at bounding box center [597, 23] width 44 height 15
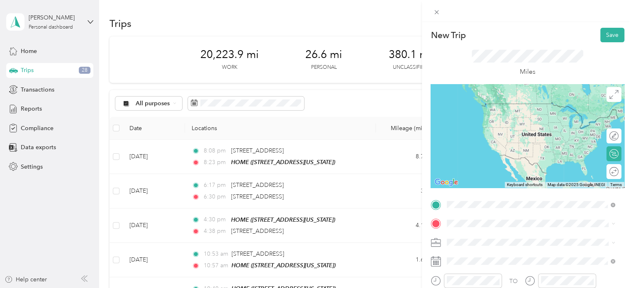
click at [499, 117] on span "[STREET_ADDRESS][US_STATE]" at bounding box center [503, 115] width 83 height 7
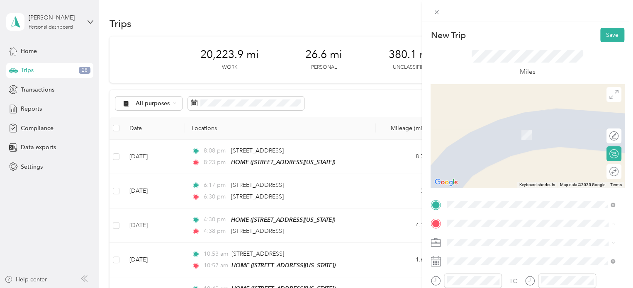
click at [480, 134] on span "[STREET_ADDRESS][PERSON_NAME][US_STATE]" at bounding box center [526, 134] width 129 height 7
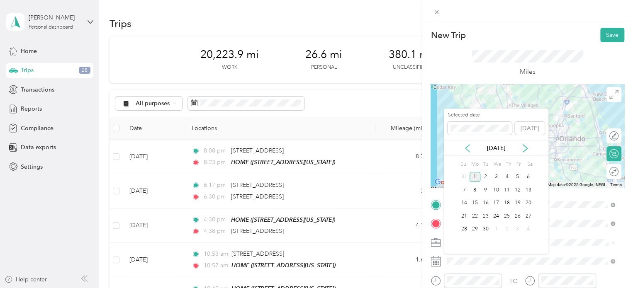
click at [468, 147] on icon at bounding box center [467, 148] width 8 height 8
click at [508, 214] on div "21" at bounding box center [506, 216] width 11 height 10
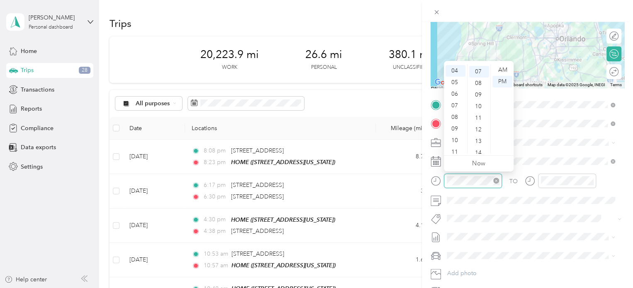
scroll to position [81, 0]
click at [452, 151] on div "11" at bounding box center [455, 152] width 20 height 12
click at [478, 114] on div "11" at bounding box center [479, 117] width 20 height 12
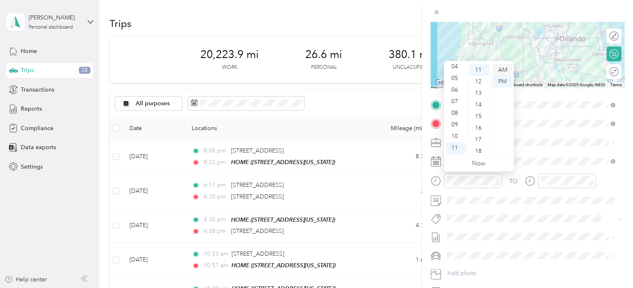
click at [502, 68] on div "AM" at bounding box center [502, 70] width 20 height 12
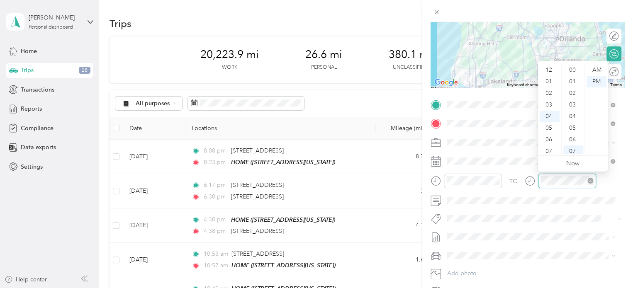
scroll to position [81, 0]
click at [596, 79] on div "PM" at bounding box center [596, 82] width 20 height 12
click at [549, 104] on div "03" at bounding box center [549, 105] width 20 height 12
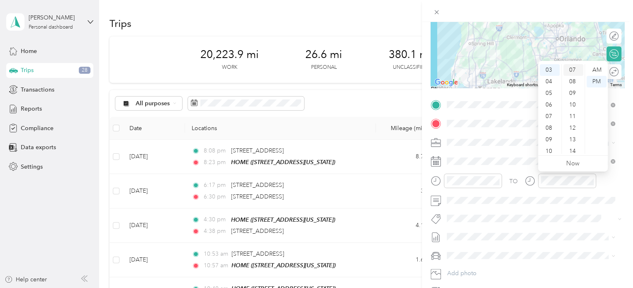
click at [572, 69] on div "07" at bounding box center [573, 70] width 20 height 12
click at [593, 78] on div "PM" at bounding box center [596, 82] width 20 height 12
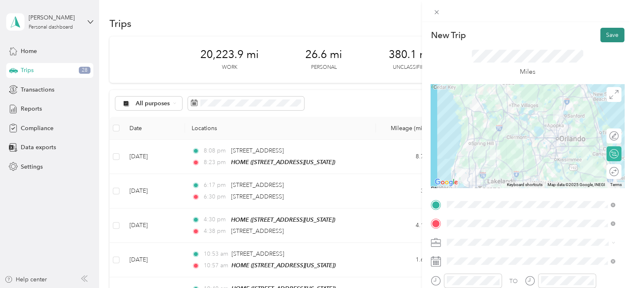
click at [603, 30] on button "Save" at bounding box center [612, 35] width 24 height 15
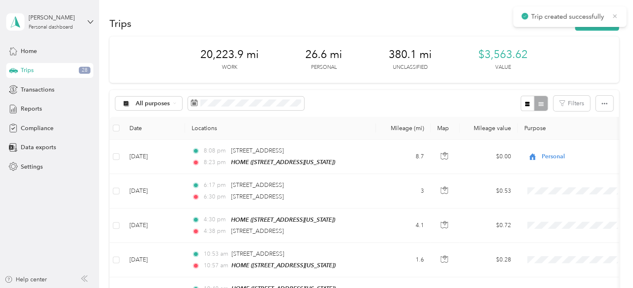
click at [614, 16] on icon at bounding box center [615, 16] width 4 height 4
click at [34, 87] on span "Transactions" at bounding box center [38, 89] width 34 height 9
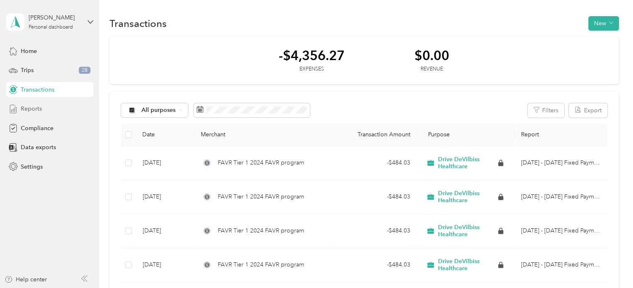
click at [27, 107] on span "Reports" at bounding box center [31, 108] width 21 height 9
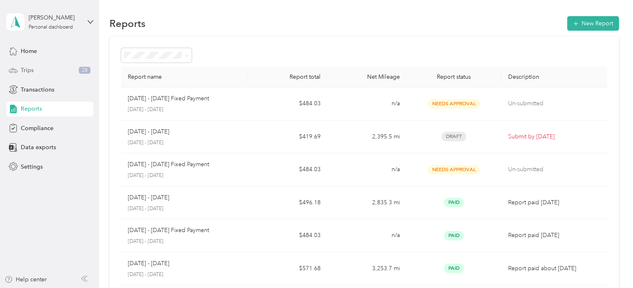
click at [25, 70] on span "Trips" at bounding box center [27, 70] width 13 height 9
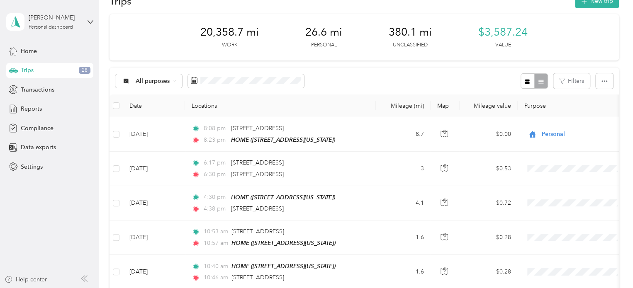
scroll to position [10, 0]
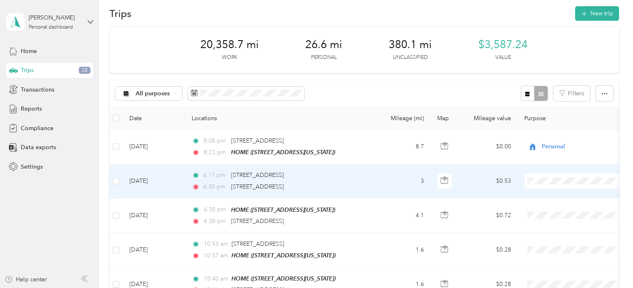
click at [551, 209] on span "Personal" at bounding box center [582, 209] width 77 height 9
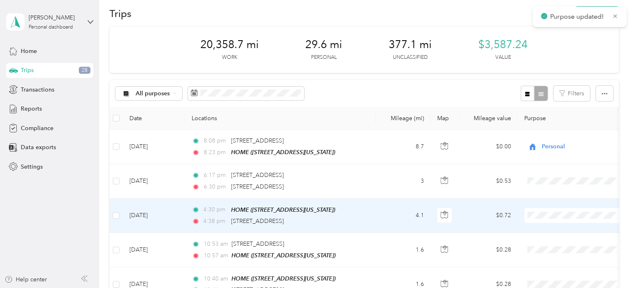
click at [555, 243] on span "Personal" at bounding box center [582, 243] width 77 height 9
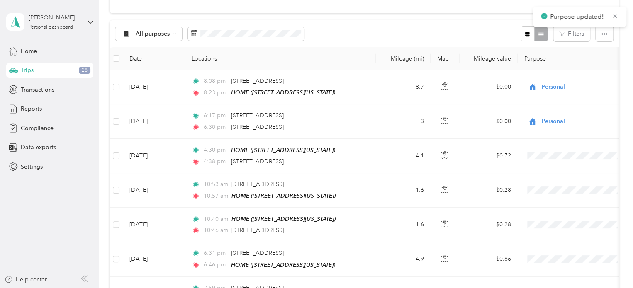
scroll to position [78, 0]
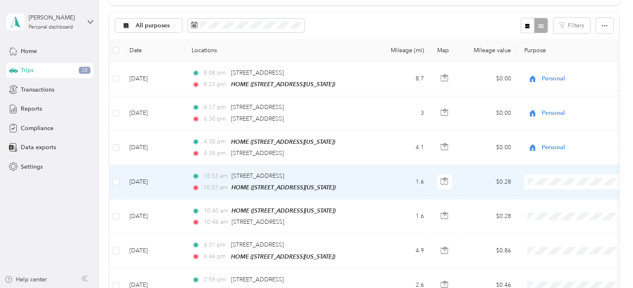
click at [549, 209] on span "Personal" at bounding box center [582, 210] width 77 height 9
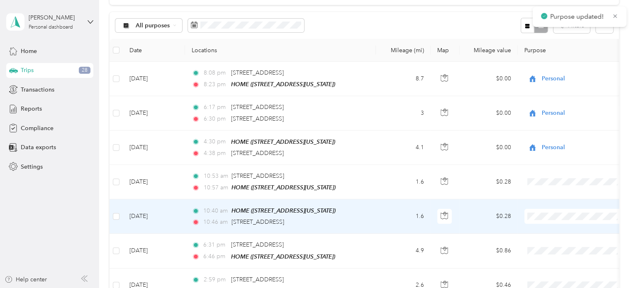
click at [549, 243] on span "Personal" at bounding box center [582, 243] width 77 height 9
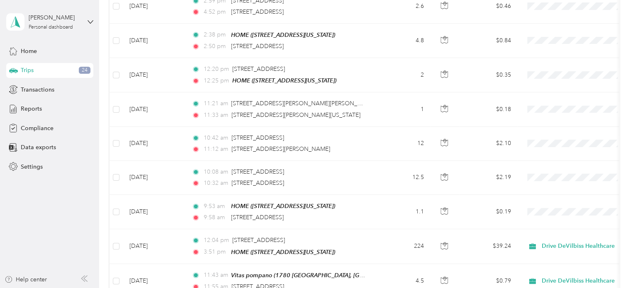
scroll to position [350, 0]
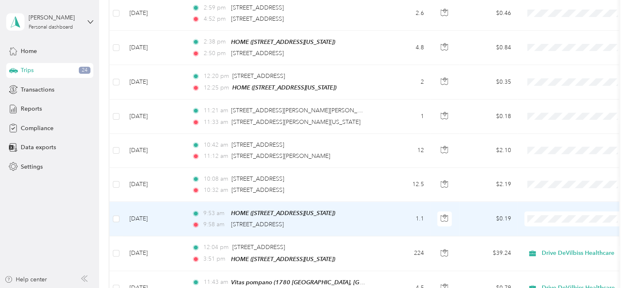
click at [549, 228] on span "Drive DeVilbiss Healthcare" at bounding box center [582, 229] width 77 height 9
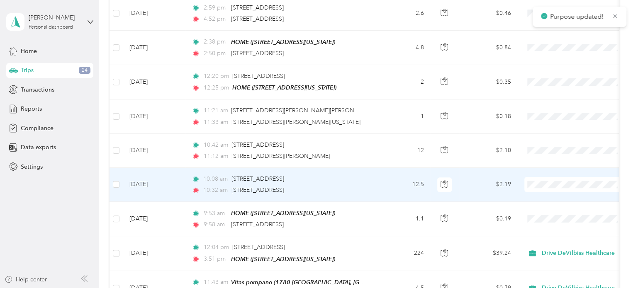
click at [561, 197] on span "Drive DeVilbiss Healthcare" at bounding box center [582, 195] width 77 height 9
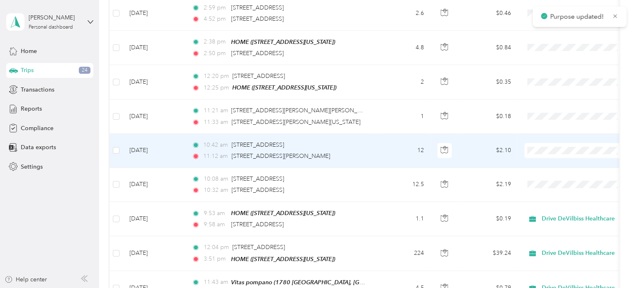
click at [554, 162] on span "Drive DeVilbiss Healthcare" at bounding box center [582, 160] width 77 height 9
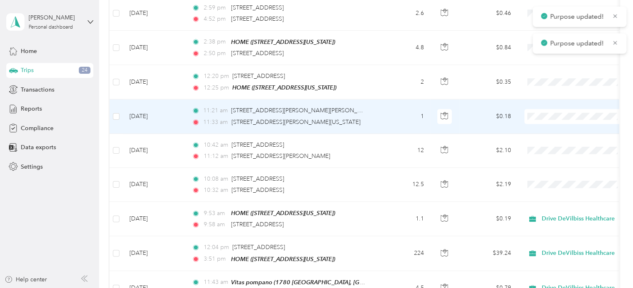
click at [549, 129] on span "Drive DeVilbiss Healthcare" at bounding box center [582, 128] width 77 height 9
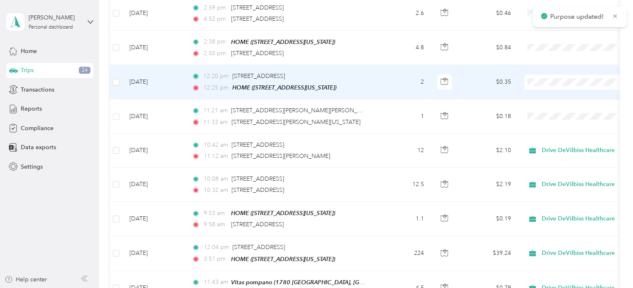
click at [554, 94] on span "Drive DeVilbiss Healthcare" at bounding box center [582, 94] width 77 height 9
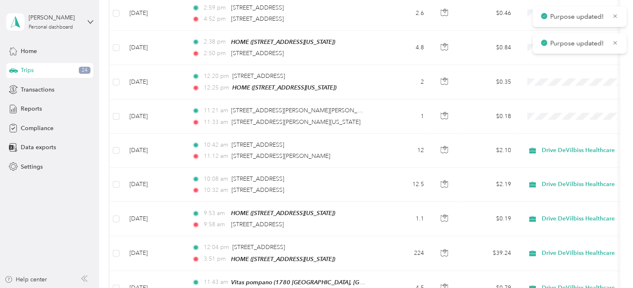
click at [544, 46] on icon at bounding box center [544, 42] width 6 height 7
click at [619, 83] on div "Trips New trip 20,387.3 mi Work 36.9 mi Personal 341.2 mi Unclassified $3,592.2…" at bounding box center [363, 202] width 529 height 1104
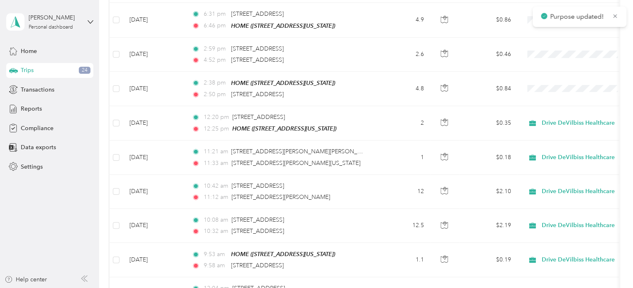
scroll to position [285, 0]
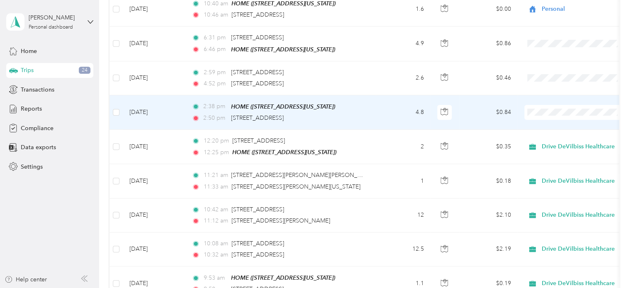
click at [550, 119] on li "Drive DeVilbiss Healthcare" at bounding box center [575, 124] width 103 height 15
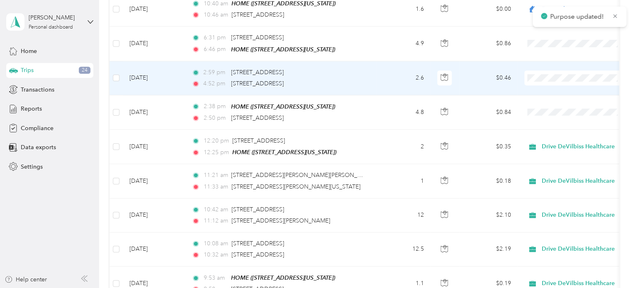
click at [556, 91] on span "Drive DeVilbiss Healthcare" at bounding box center [582, 90] width 77 height 9
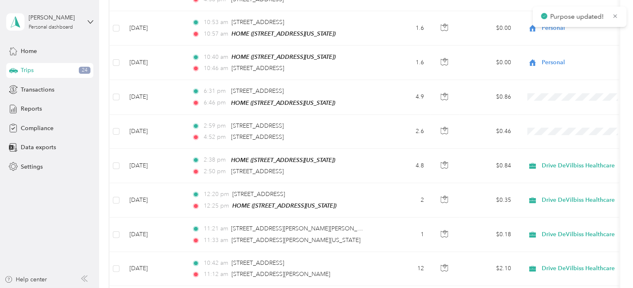
scroll to position [223, 0]
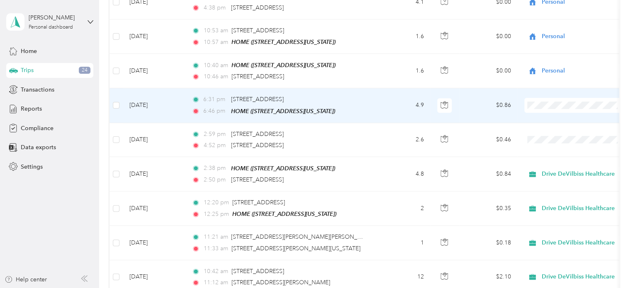
click at [551, 117] on span "Drive DeVilbiss Healthcare" at bounding box center [582, 118] width 77 height 9
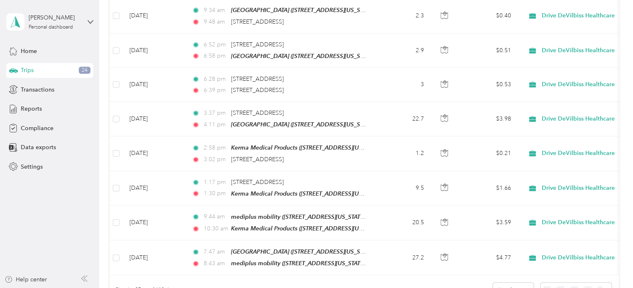
scroll to position [749, 0]
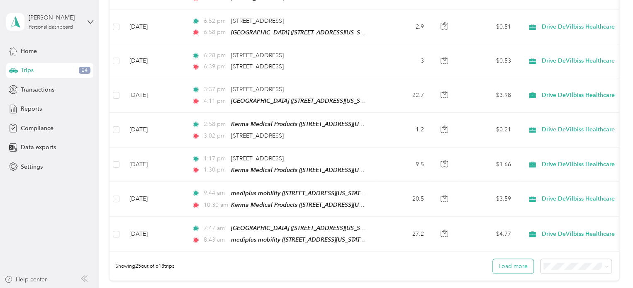
click at [514, 259] on button "Load more" at bounding box center [513, 266] width 41 height 15
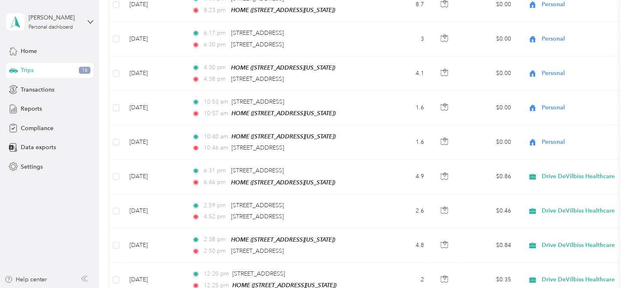
scroll to position [143, 0]
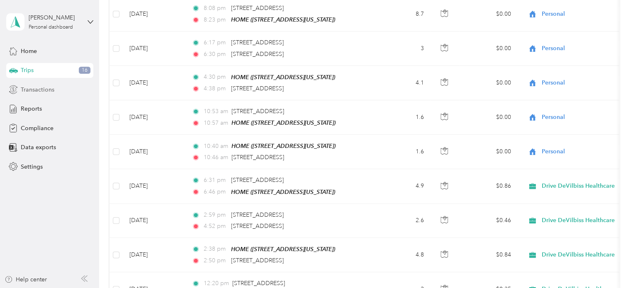
click at [39, 88] on span "Transactions" at bounding box center [38, 89] width 34 height 9
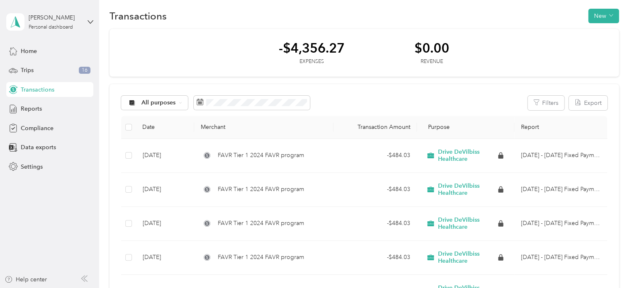
scroll to position [8, 0]
click at [25, 107] on span "Reports" at bounding box center [31, 108] width 21 height 9
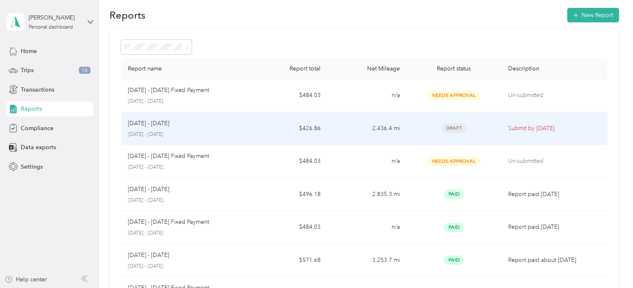
click at [524, 127] on p "Submit by [DATE]" at bounding box center [554, 128] width 92 height 9
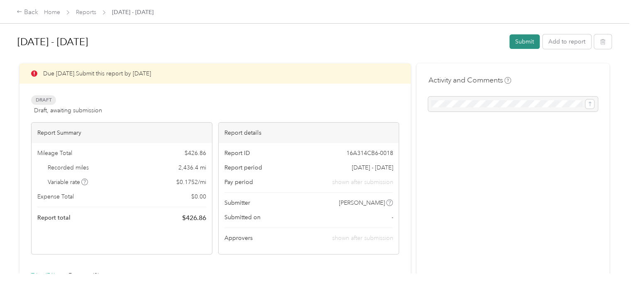
click at [521, 38] on button "Submit" at bounding box center [524, 41] width 30 height 15
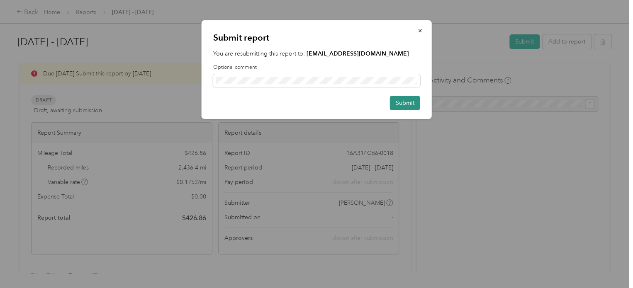
click at [403, 106] on button "Submit" at bounding box center [405, 103] width 30 height 15
